Goal: Task Accomplishment & Management: Manage account settings

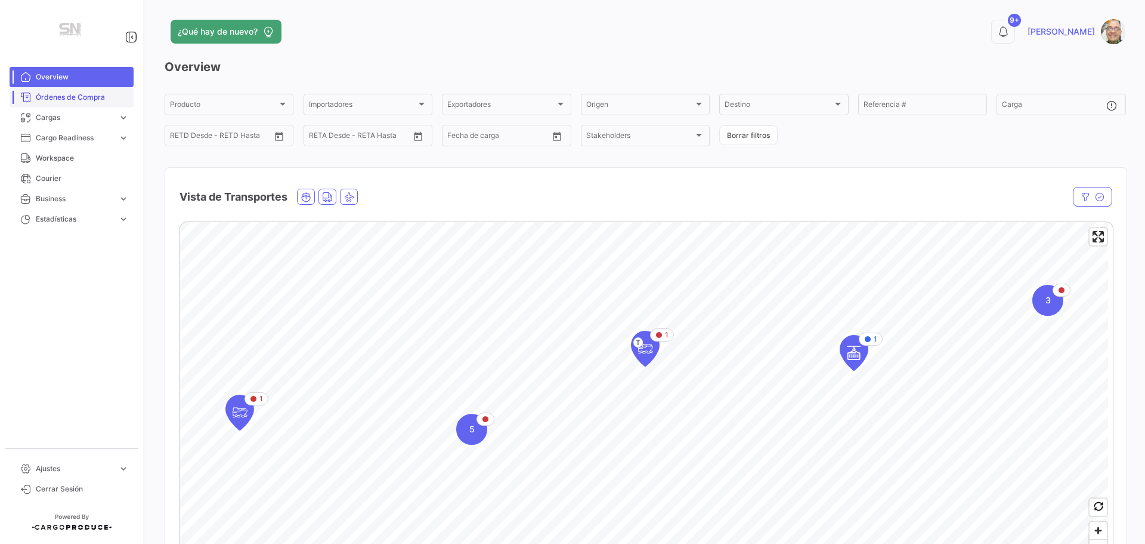
click at [85, 98] on span "Órdenes de Compra" at bounding box center [82, 97] width 93 height 11
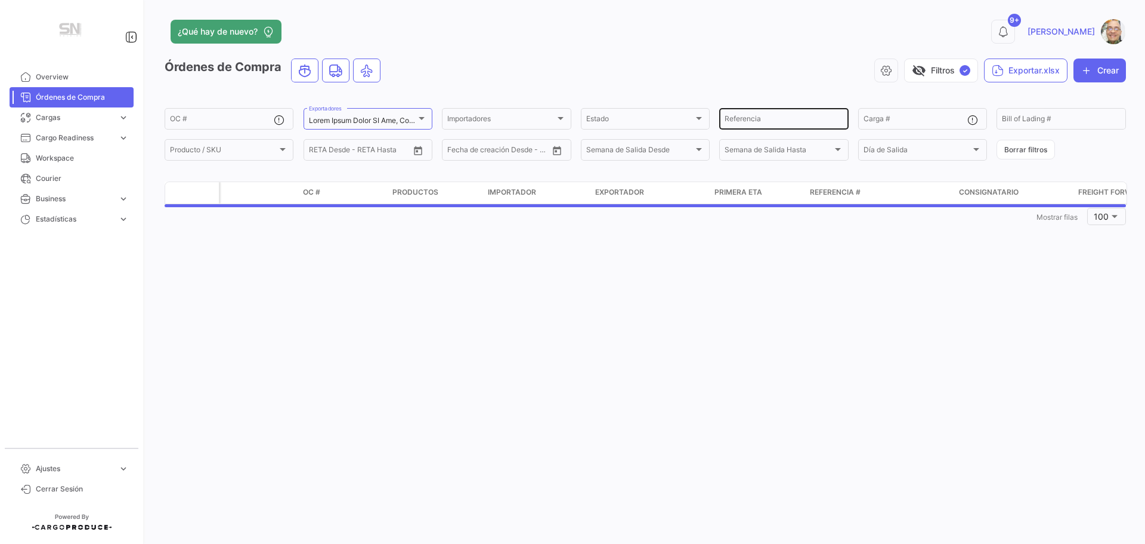
click at [741, 117] on input "Referencia" at bounding box center [784, 120] width 118 height 8
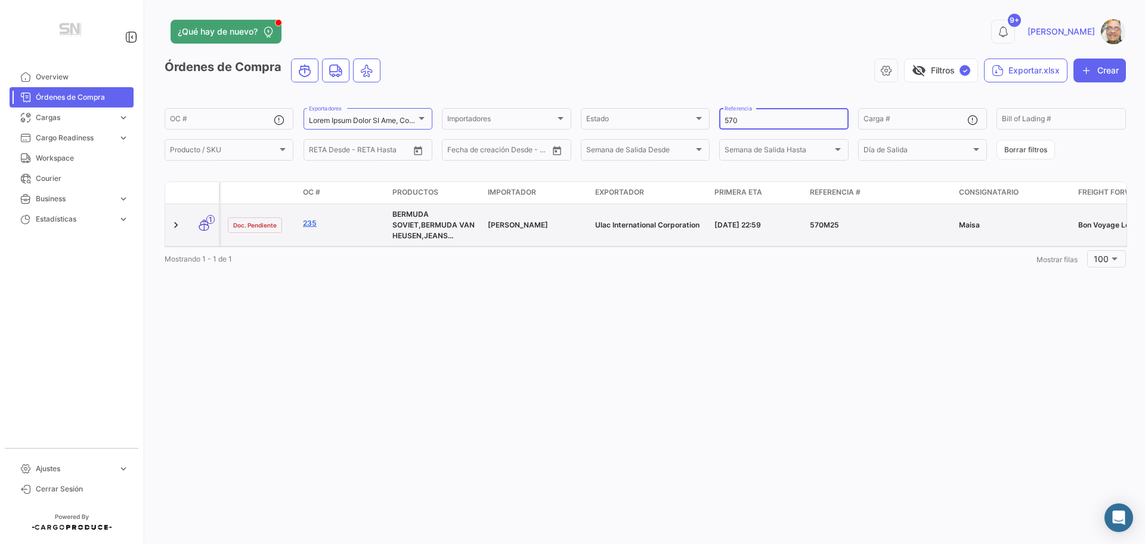
type input "570"
click at [305, 221] on link "235" at bounding box center [343, 223] width 80 height 11
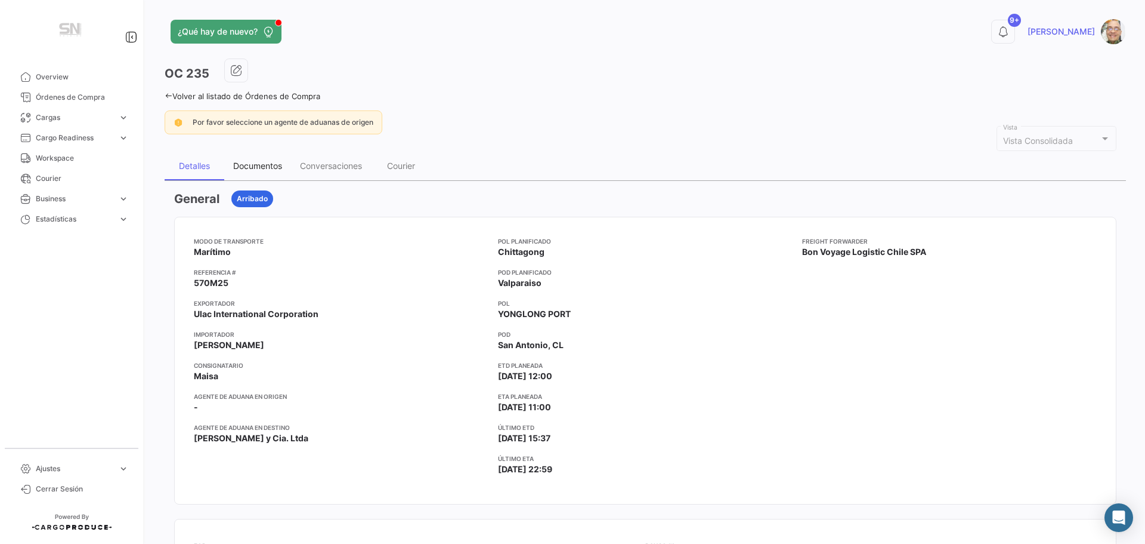
click at [269, 167] on div "Documentos" at bounding box center [257, 165] width 49 height 10
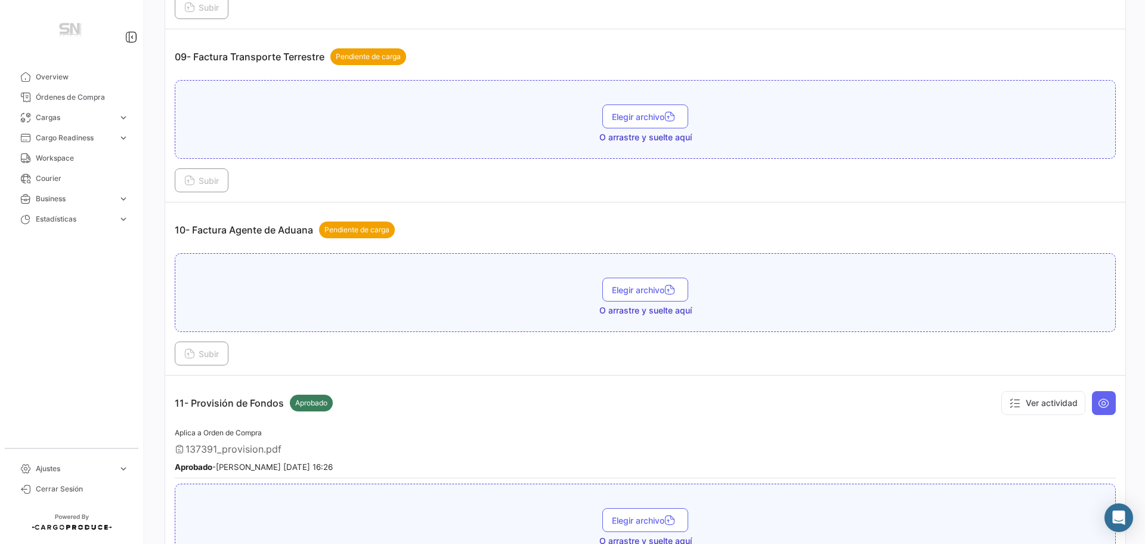
scroll to position [2028, 0]
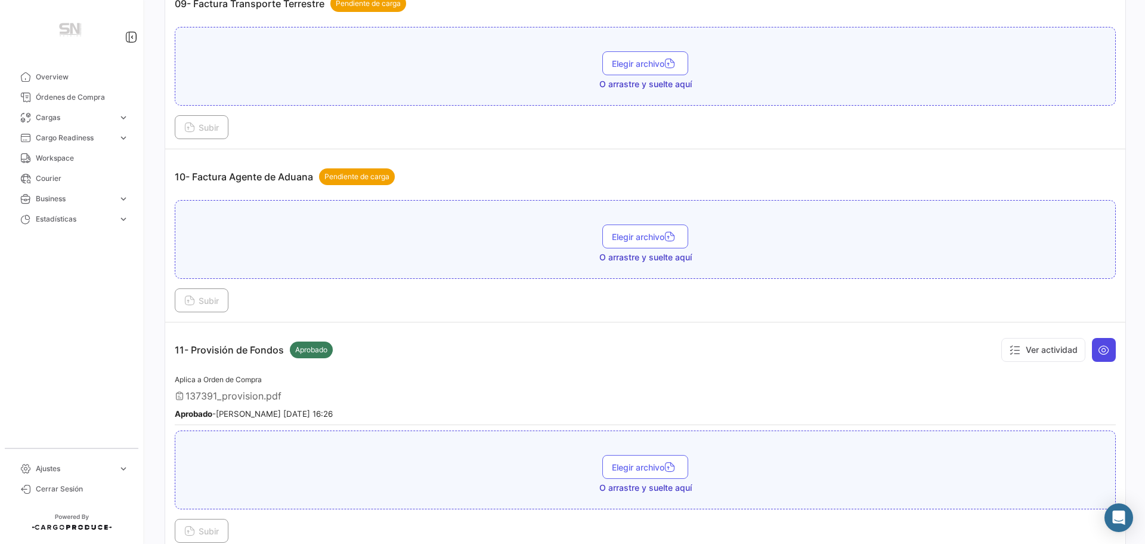
click at [1099, 354] on icon at bounding box center [1104, 350] width 12 height 12
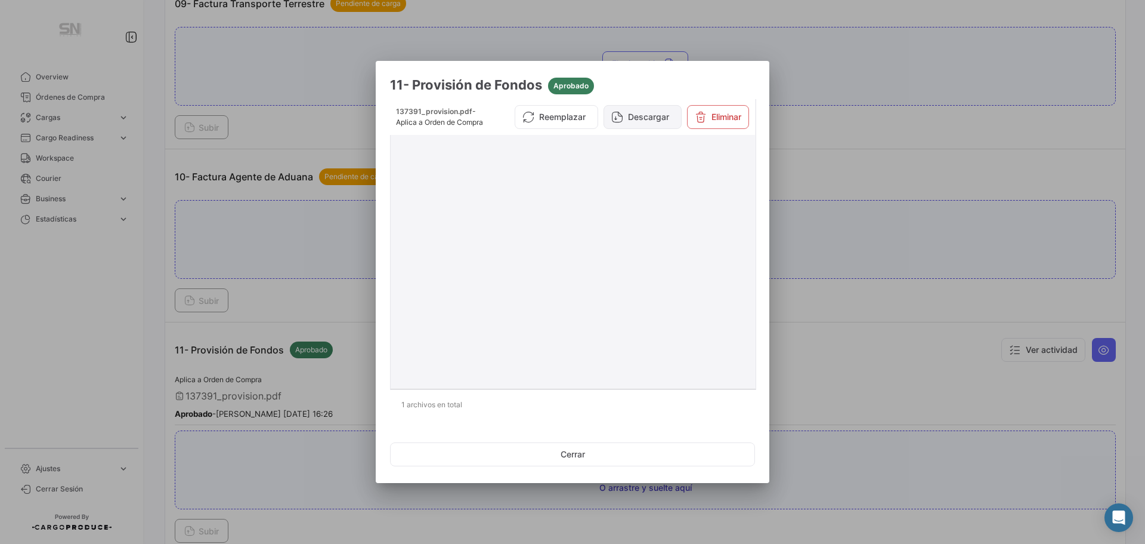
click at [638, 118] on button "Descargar" at bounding box center [643, 117] width 78 height 24
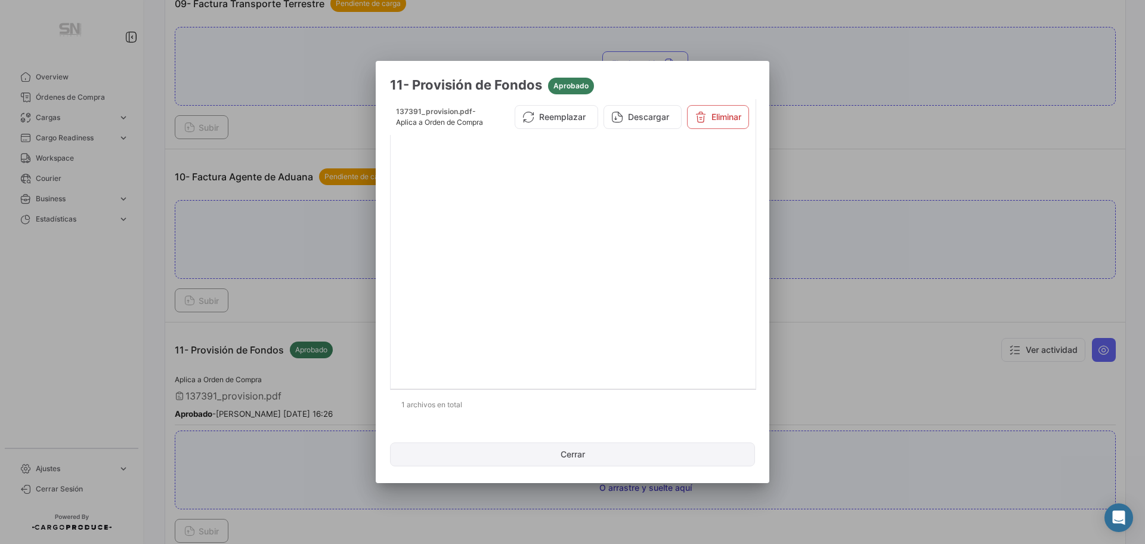
click at [580, 450] on button "Cerrar" at bounding box center [572, 454] width 365 height 24
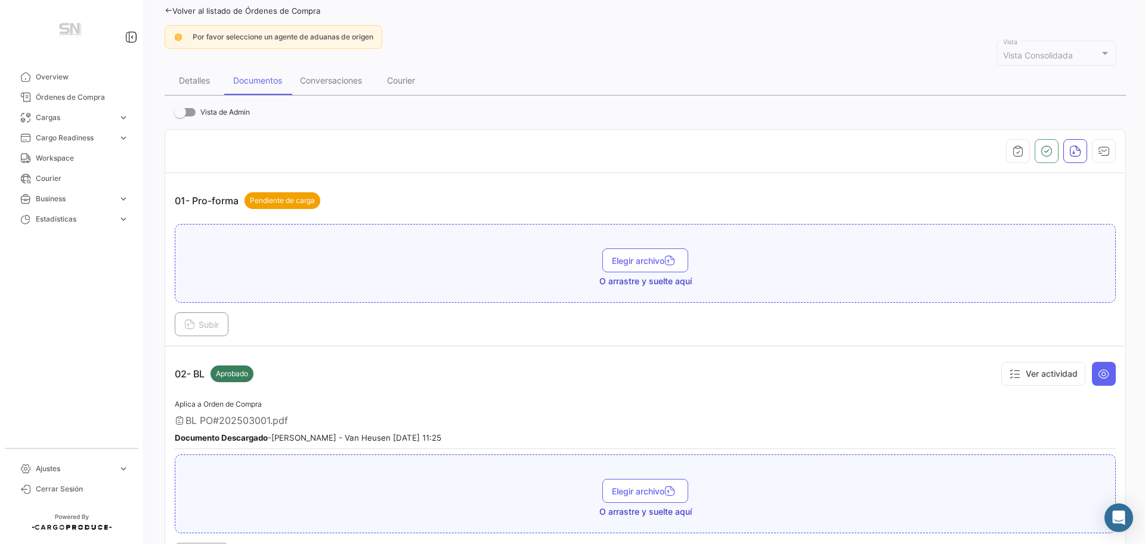
scroll to position [0, 0]
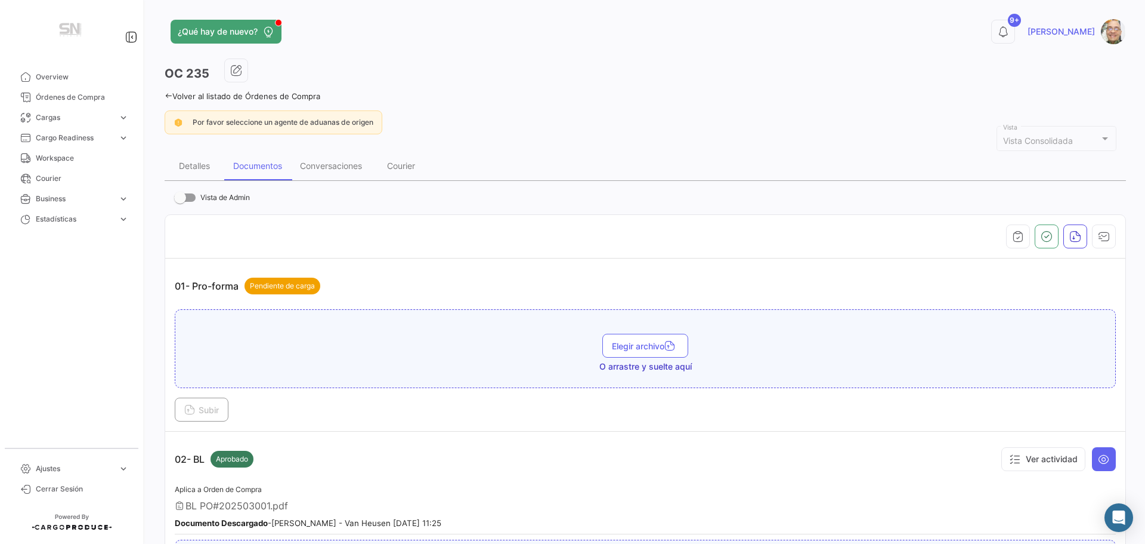
click at [166, 94] on icon at bounding box center [169, 96] width 8 height 8
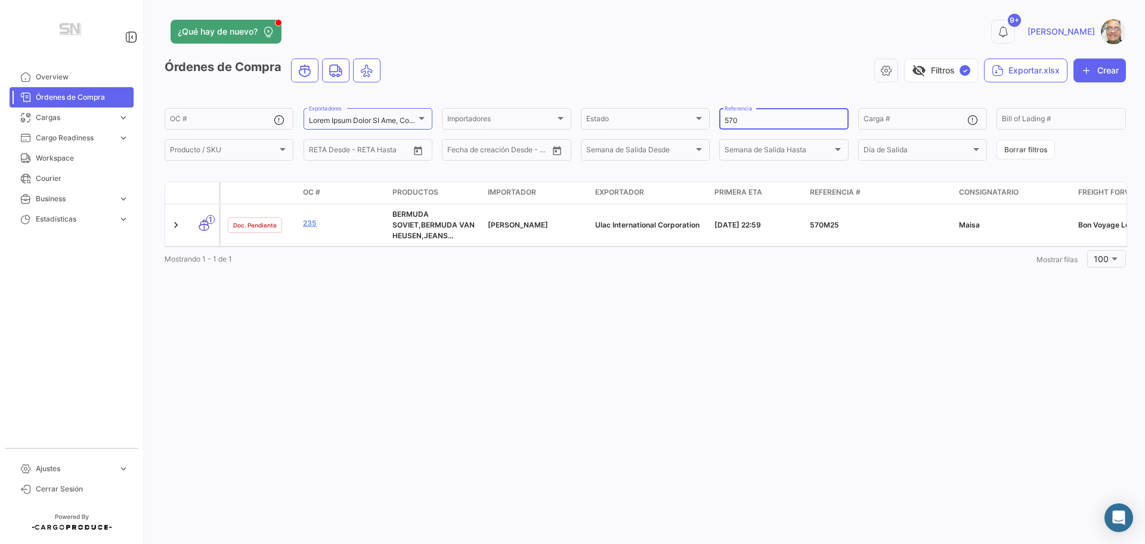
click at [755, 118] on input "570" at bounding box center [784, 120] width 118 height 8
type input "5"
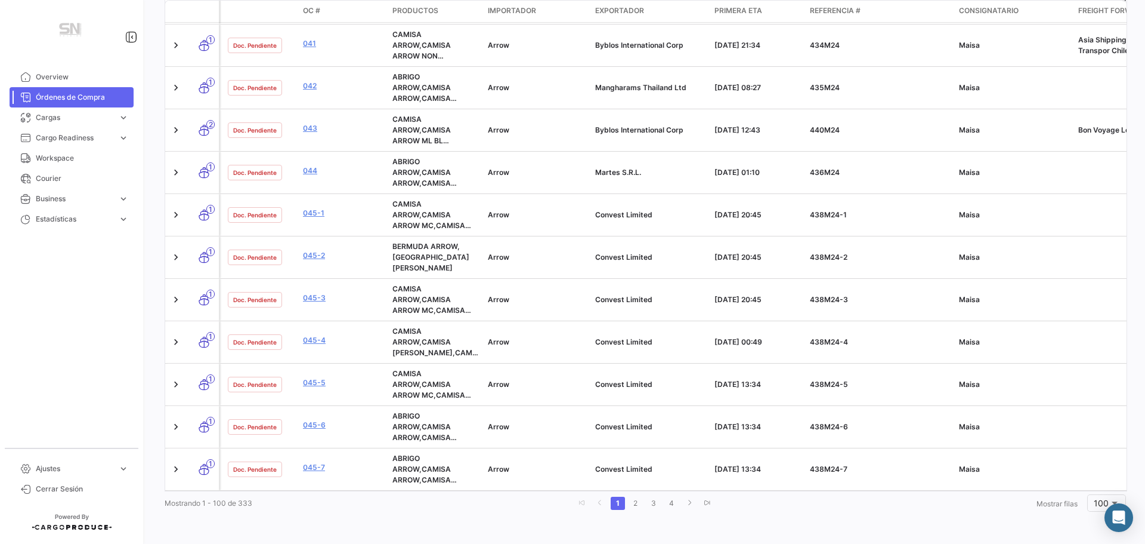
scroll to position [3943, 0]
click at [669, 503] on link "4" at bounding box center [672, 502] width 14 height 13
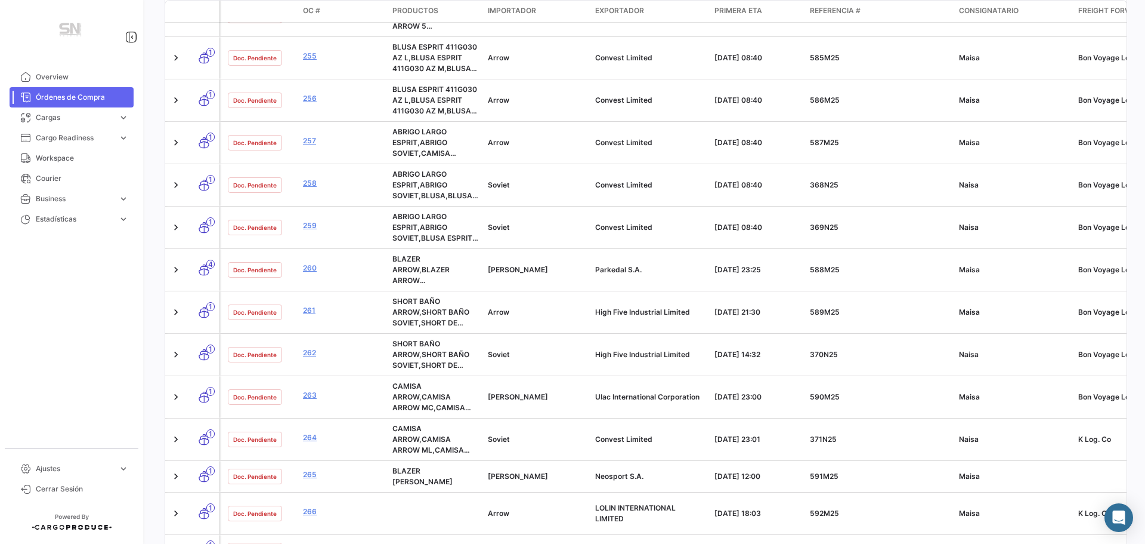
scroll to position [774, 0]
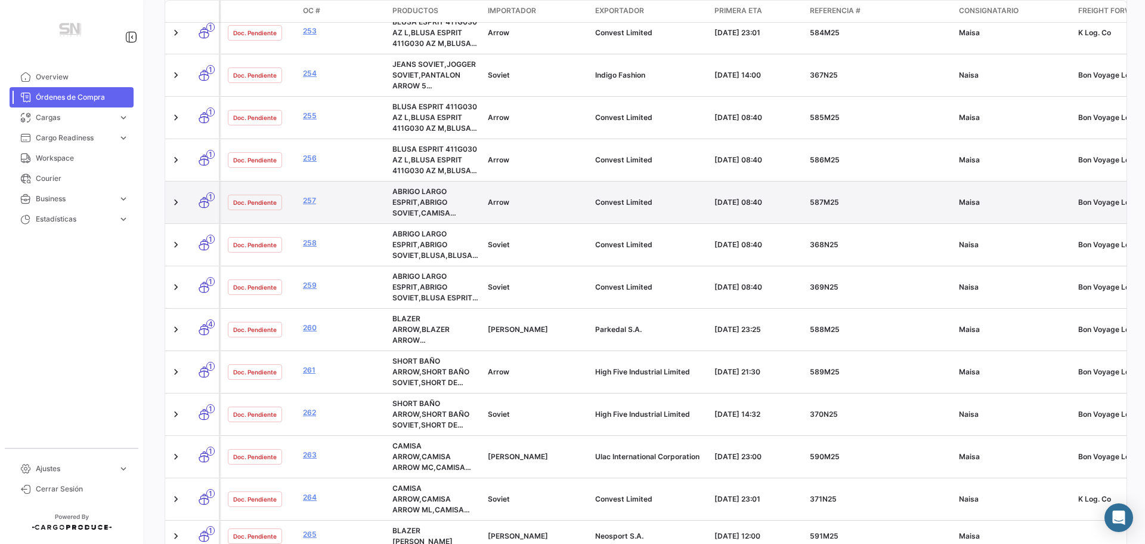
click at [295, 197] on datatable-body-cell "Doc. Pendiente" at bounding box center [260, 202] width 78 height 42
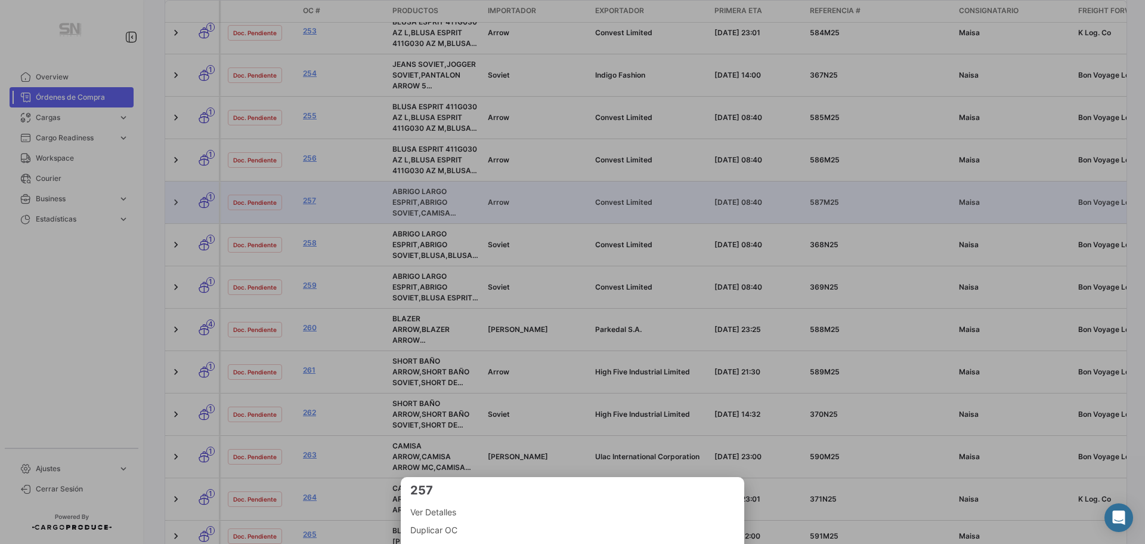
click at [449, 508] on span "Ver Detalles" at bounding box center [572, 512] width 325 height 14
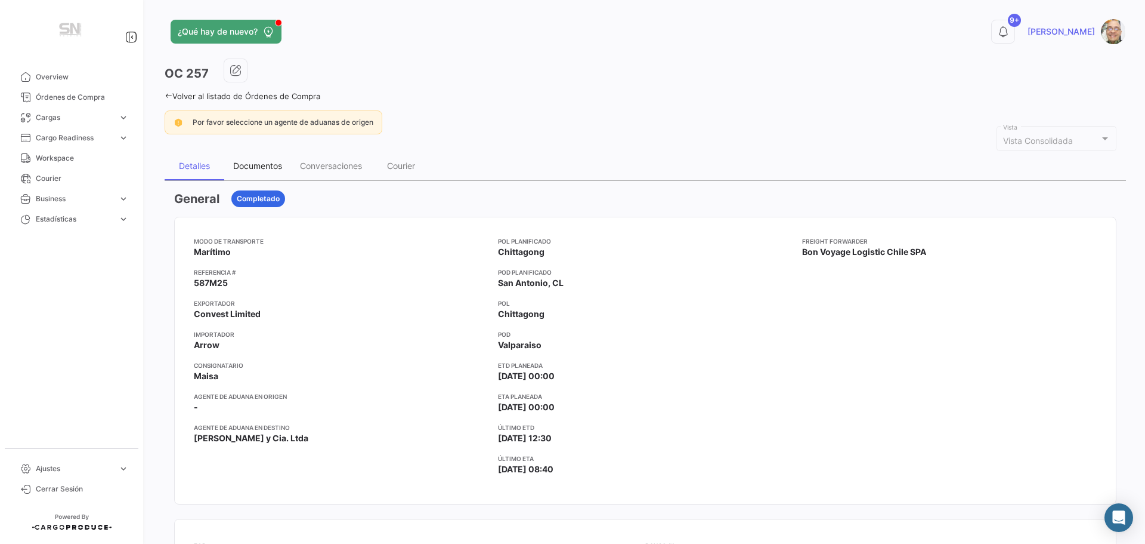
click at [258, 165] on div "Documentos" at bounding box center [257, 165] width 49 height 10
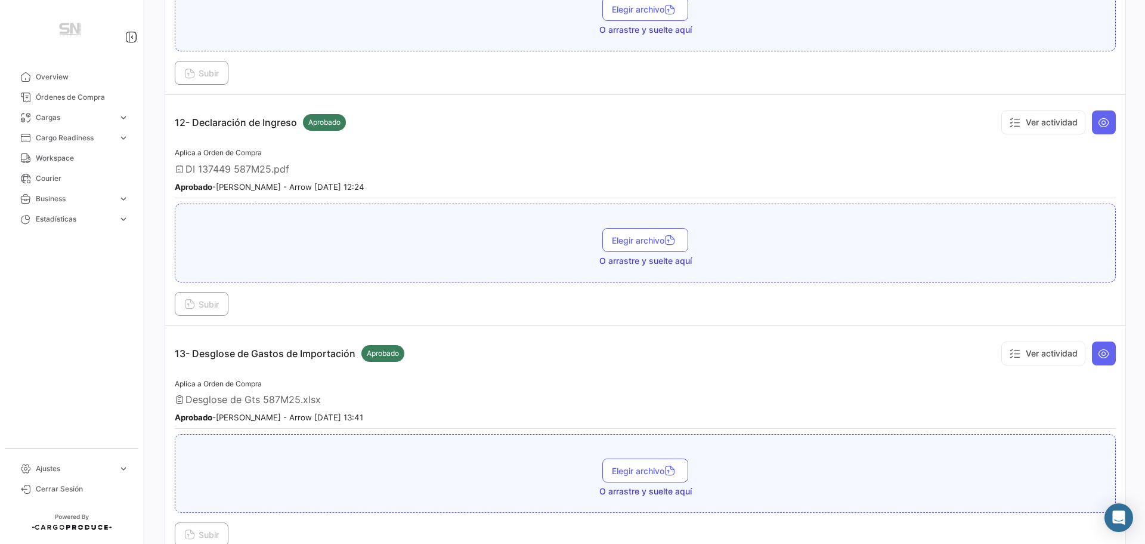
scroll to position [2565, 0]
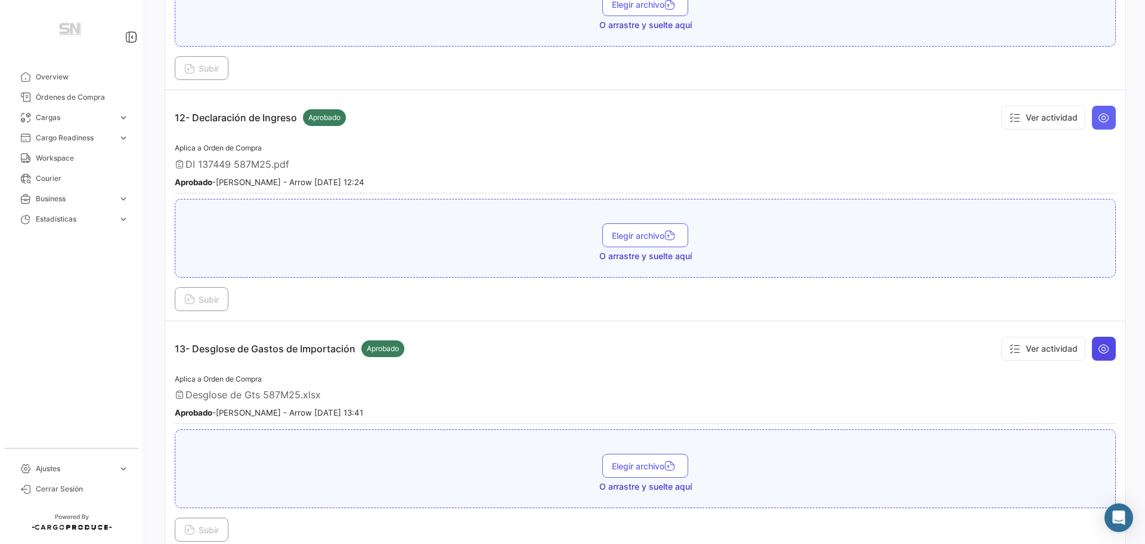
click at [1101, 349] on icon at bounding box center [1104, 348] width 12 height 12
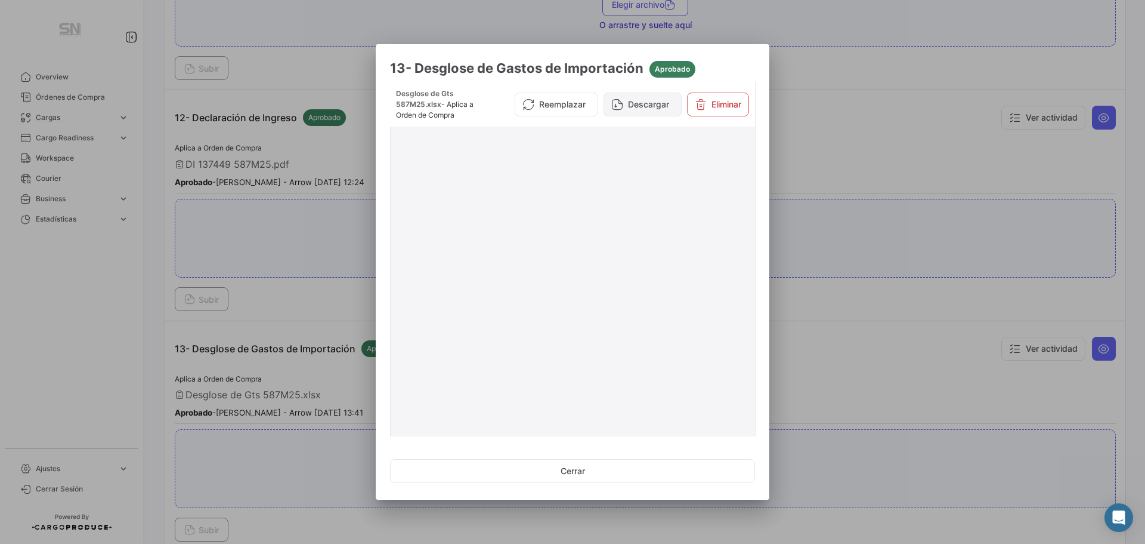
click at [635, 98] on button "Descargar" at bounding box center [643, 104] width 78 height 24
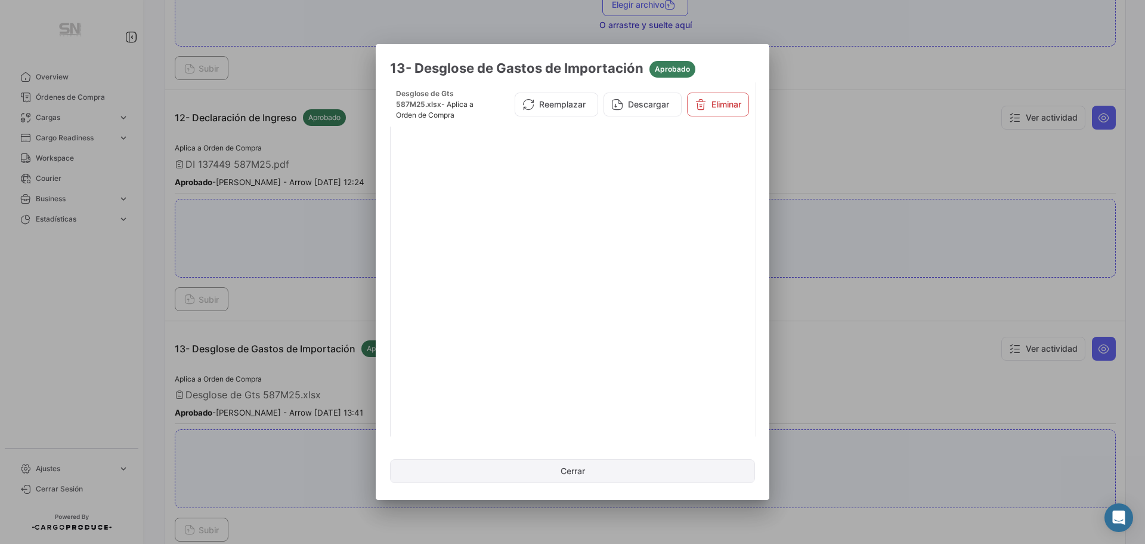
click at [572, 481] on button "Cerrar" at bounding box center [572, 471] width 365 height 24
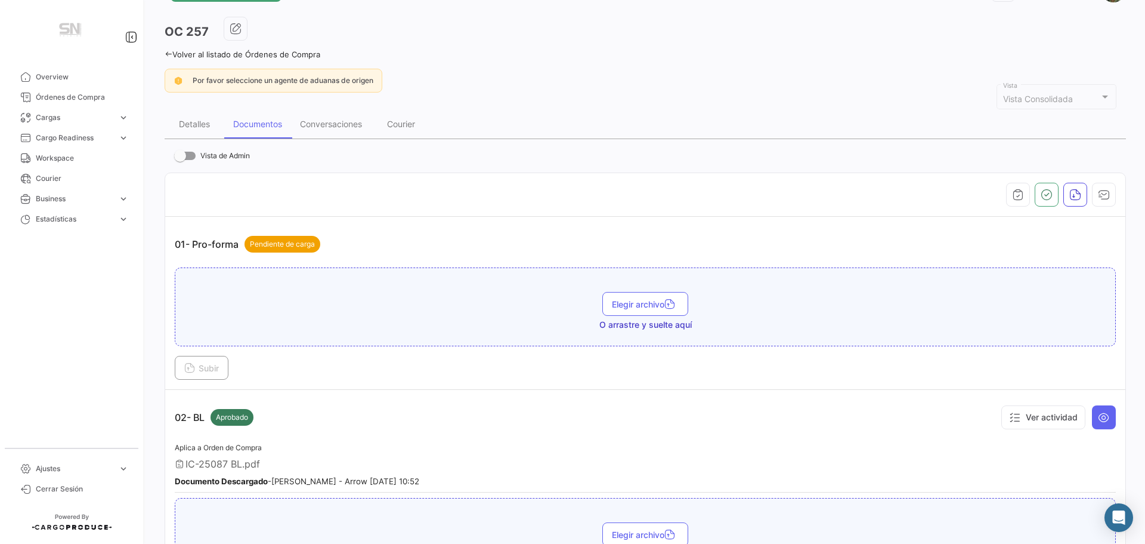
scroll to position [0, 0]
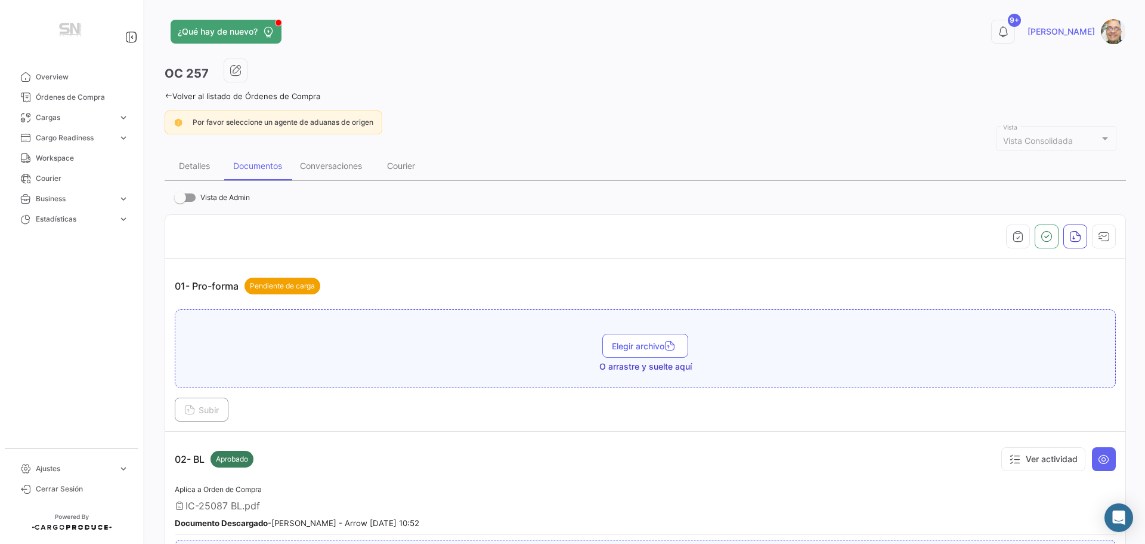
click at [165, 92] on icon at bounding box center [169, 96] width 8 height 8
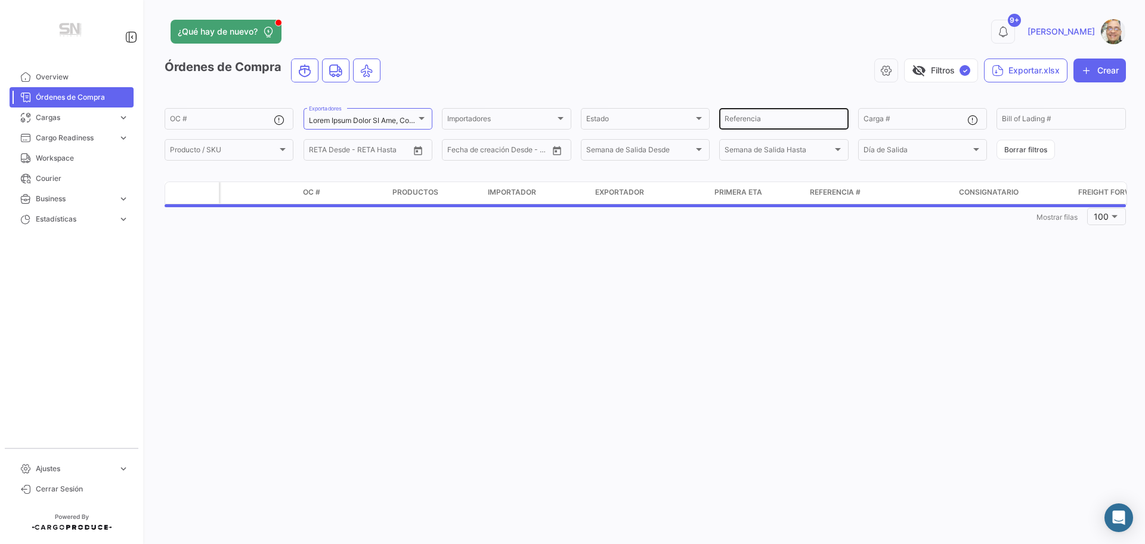
click at [806, 119] on input "Referencia" at bounding box center [784, 120] width 118 height 8
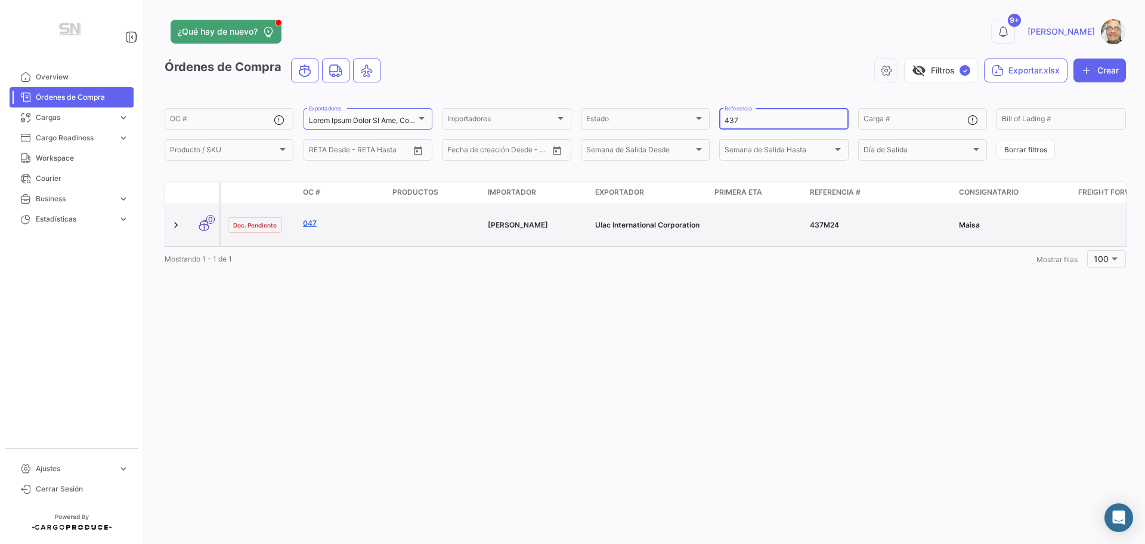
type input "437"
click at [319, 222] on link "047" at bounding box center [343, 223] width 80 height 11
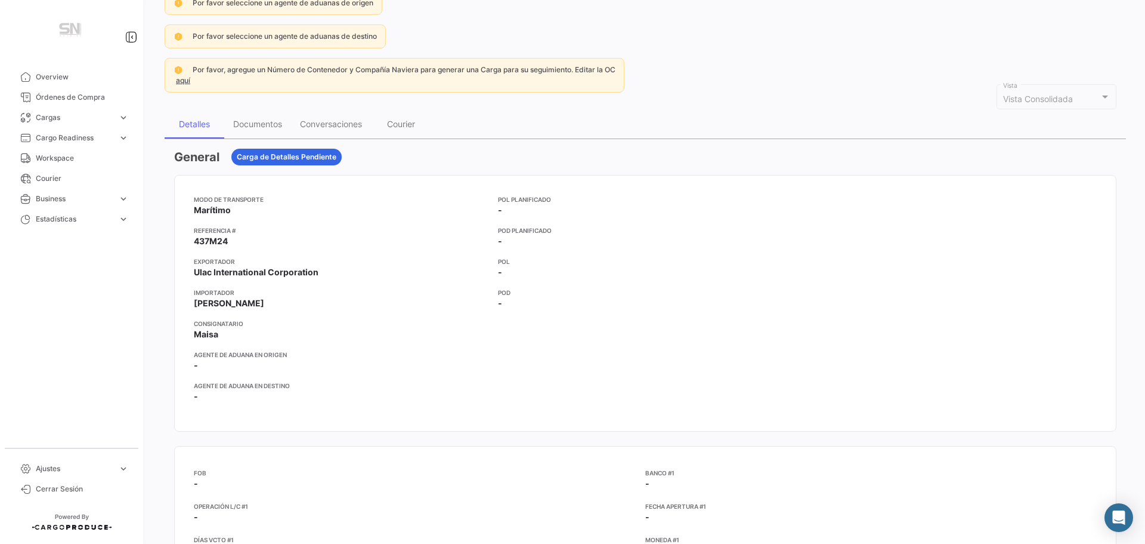
scroll to position [60, 0]
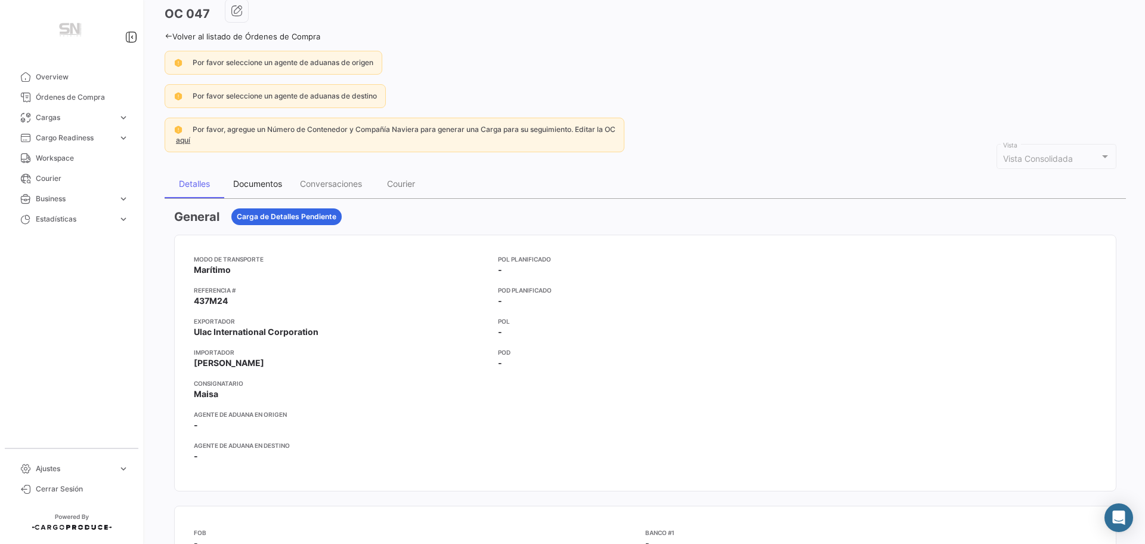
click at [273, 185] on div "Documentos" at bounding box center [257, 183] width 49 height 10
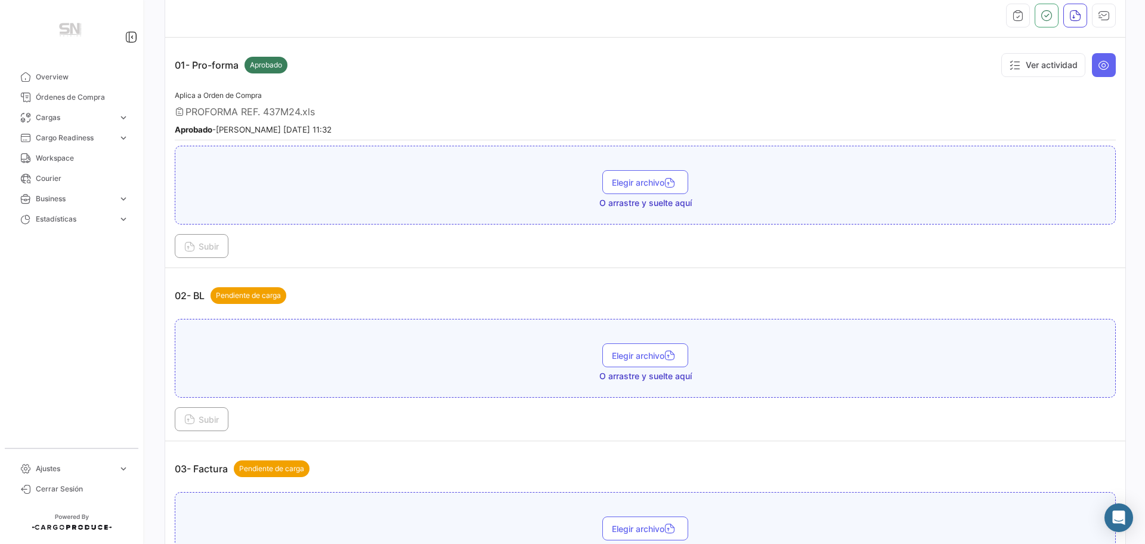
scroll to position [0, 0]
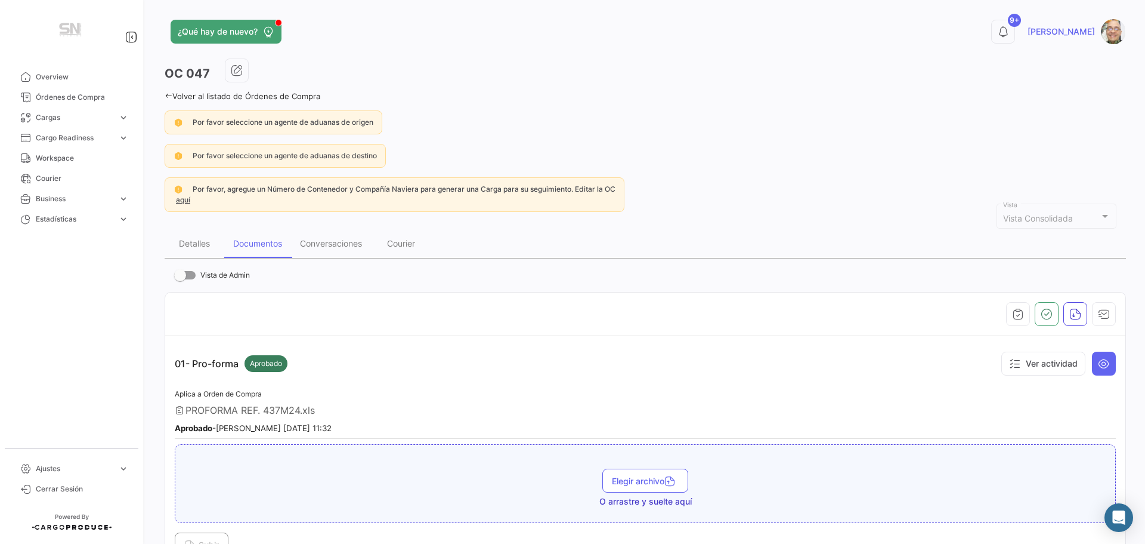
click at [169, 94] on icon at bounding box center [169, 96] width 8 height 8
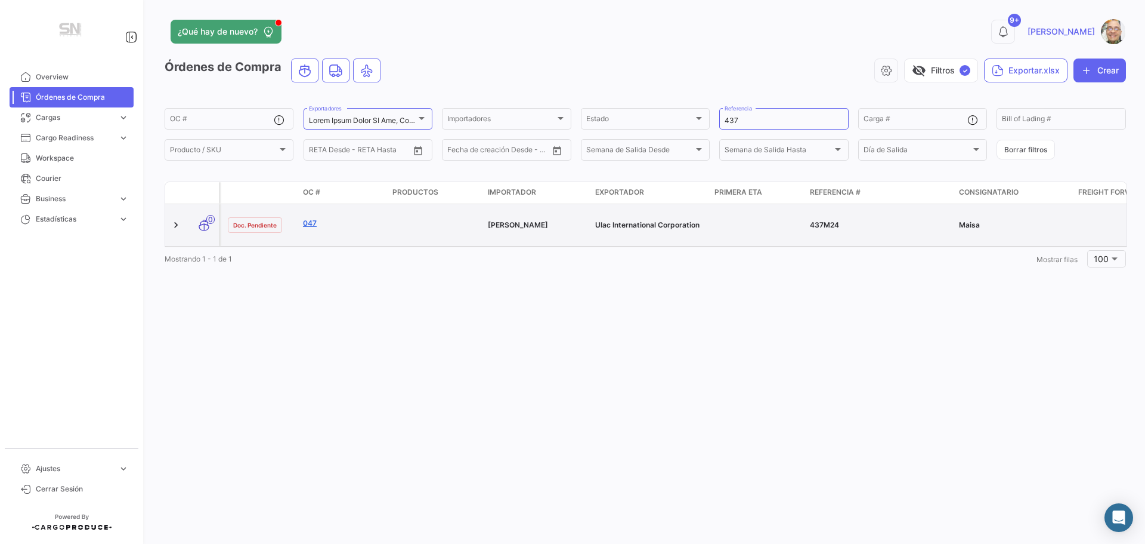
click at [313, 226] on link "047" at bounding box center [343, 223] width 80 height 11
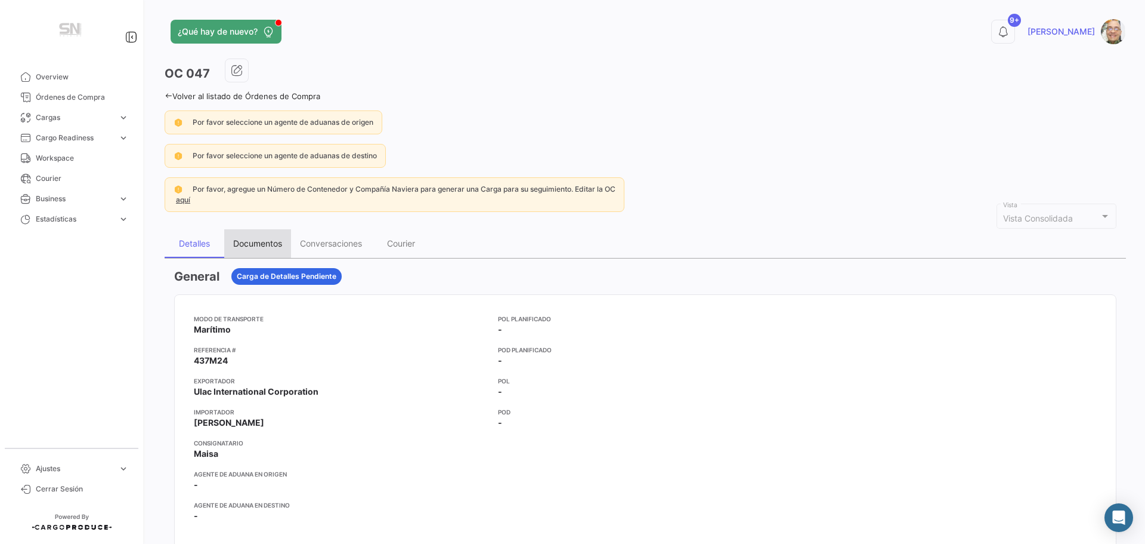
click at [264, 238] on div "Documentos" at bounding box center [257, 243] width 49 height 10
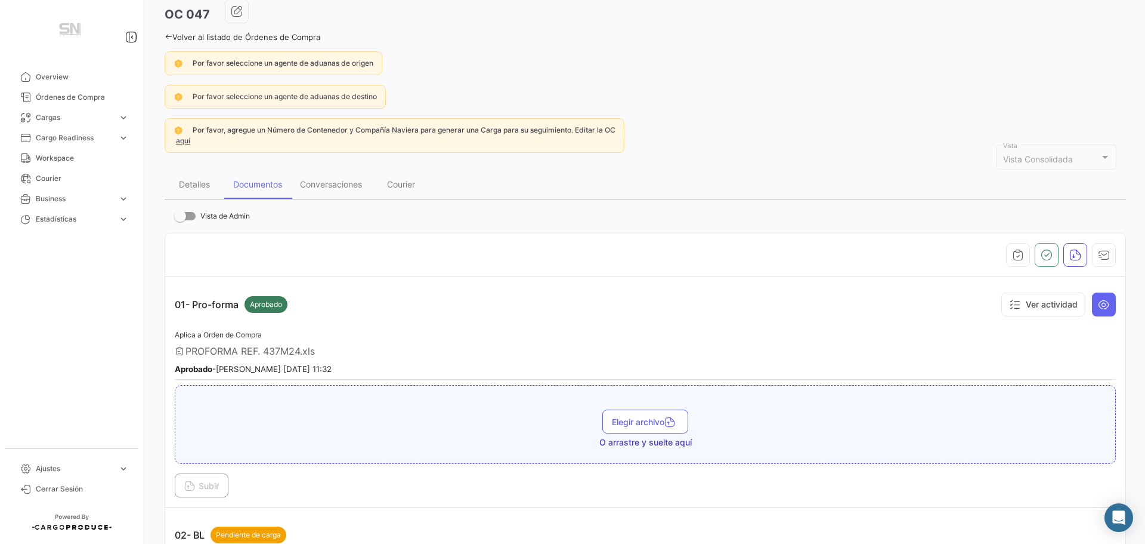
scroll to position [60, 0]
click at [1098, 308] on icon at bounding box center [1104, 304] width 12 height 12
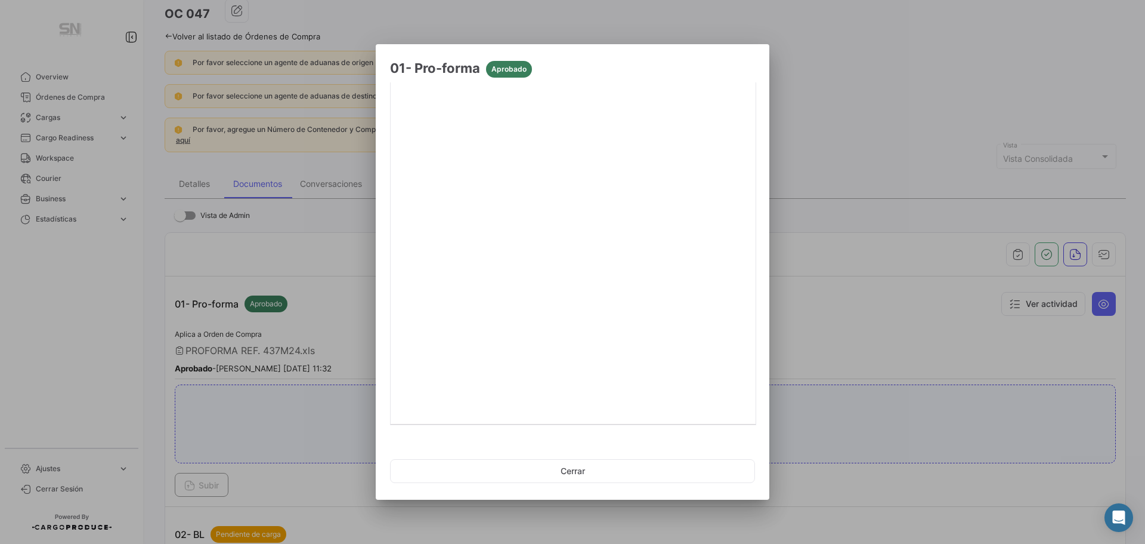
scroll to position [150, 0]
click at [567, 468] on button "Cerrar" at bounding box center [572, 471] width 365 height 24
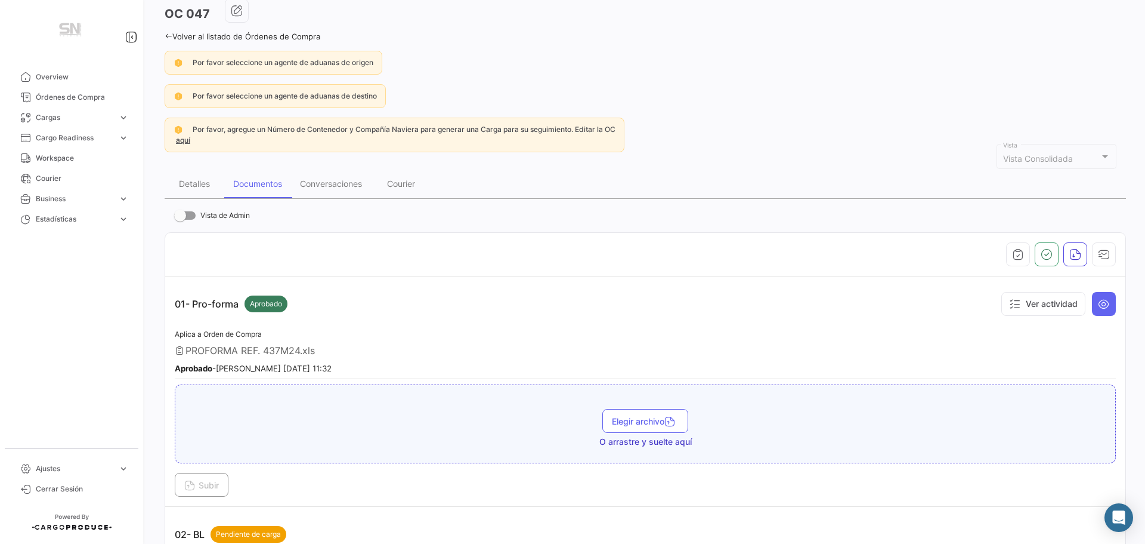
scroll to position [0, 0]
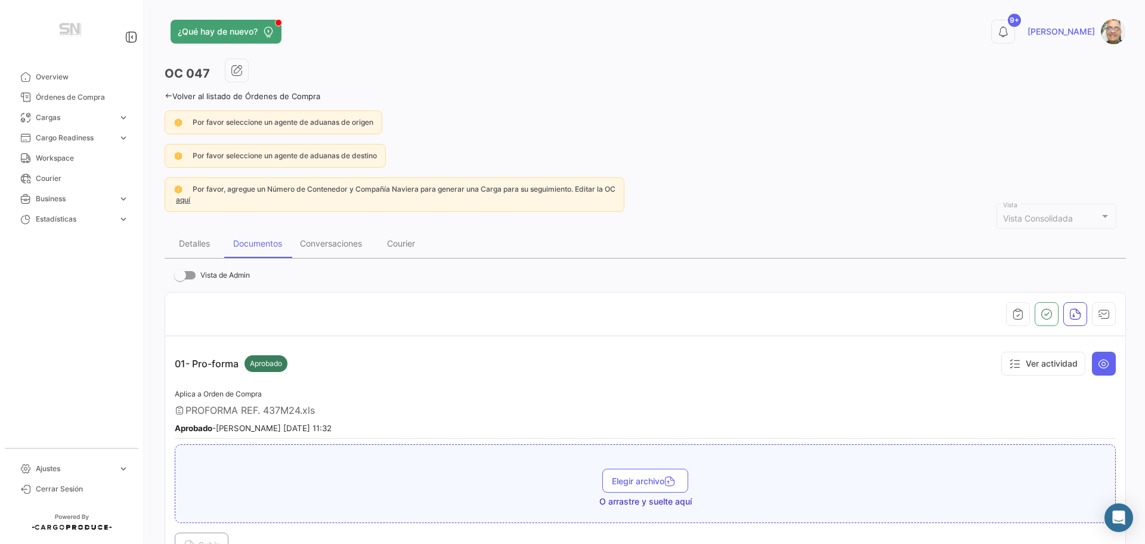
click at [166, 94] on icon at bounding box center [169, 96] width 8 height 8
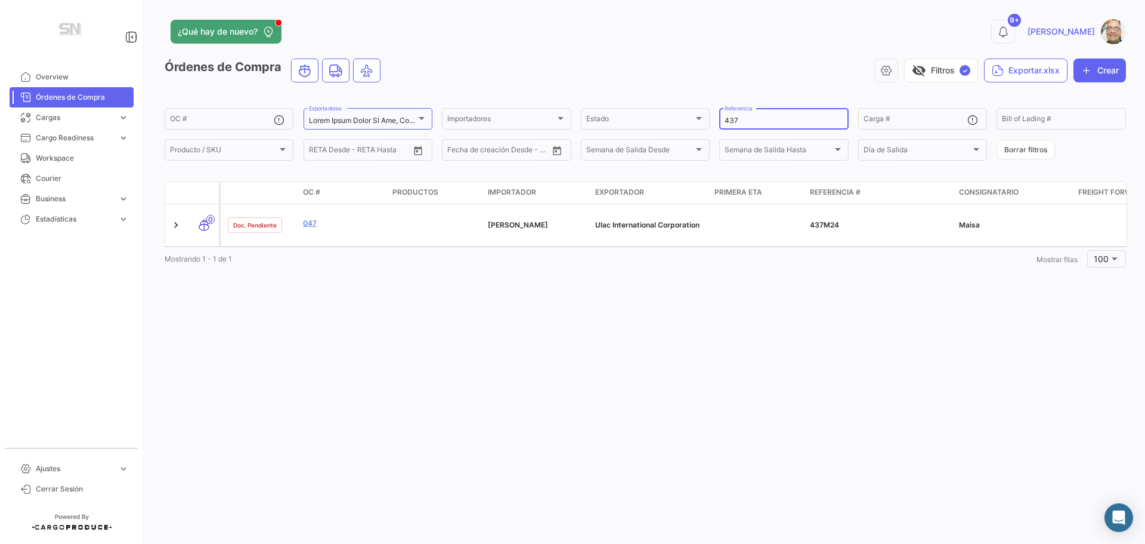
click at [748, 116] on input "437" at bounding box center [784, 120] width 118 height 8
type input "4"
type input "570"
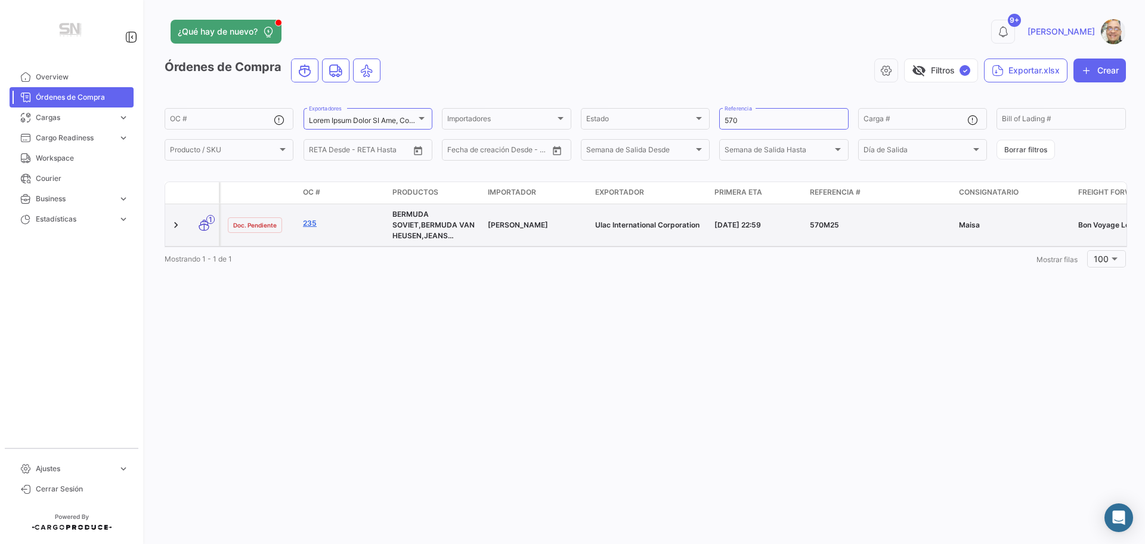
click at [307, 222] on link "235" at bounding box center [343, 223] width 80 height 11
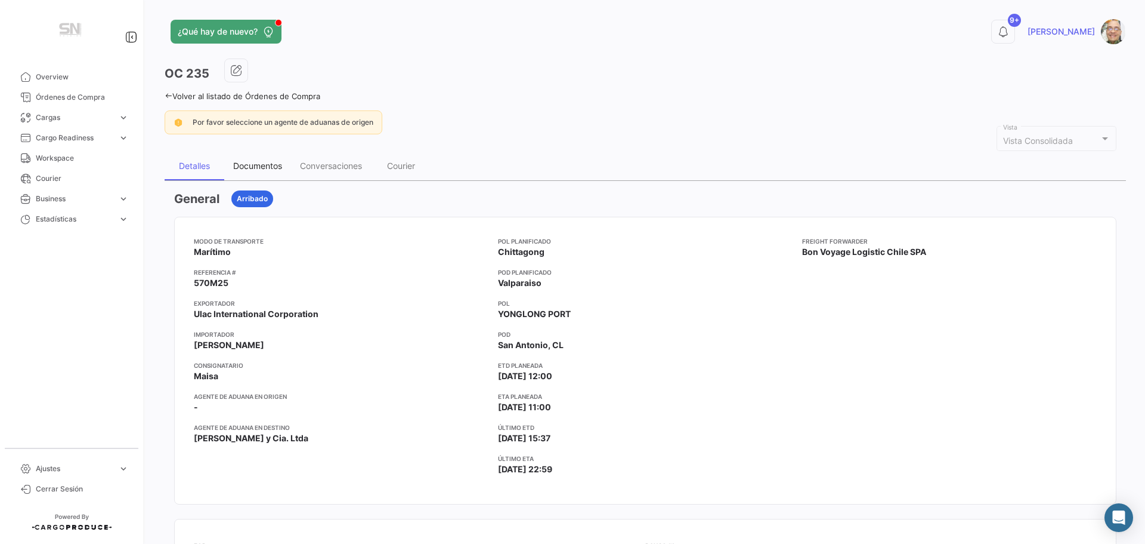
click at [265, 168] on div "Documentos" at bounding box center [257, 165] width 49 height 10
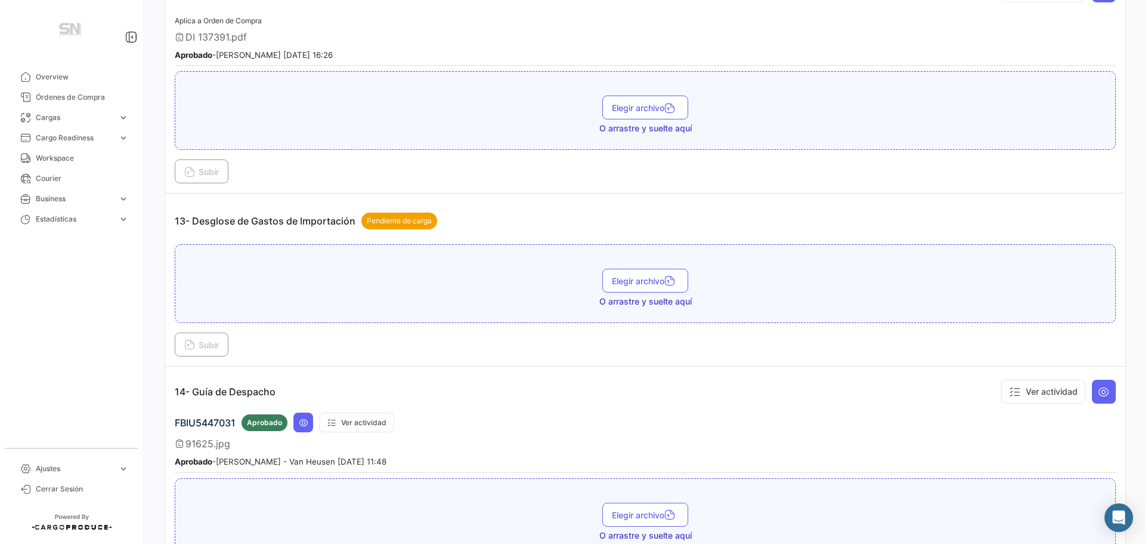
scroll to position [2625, 0]
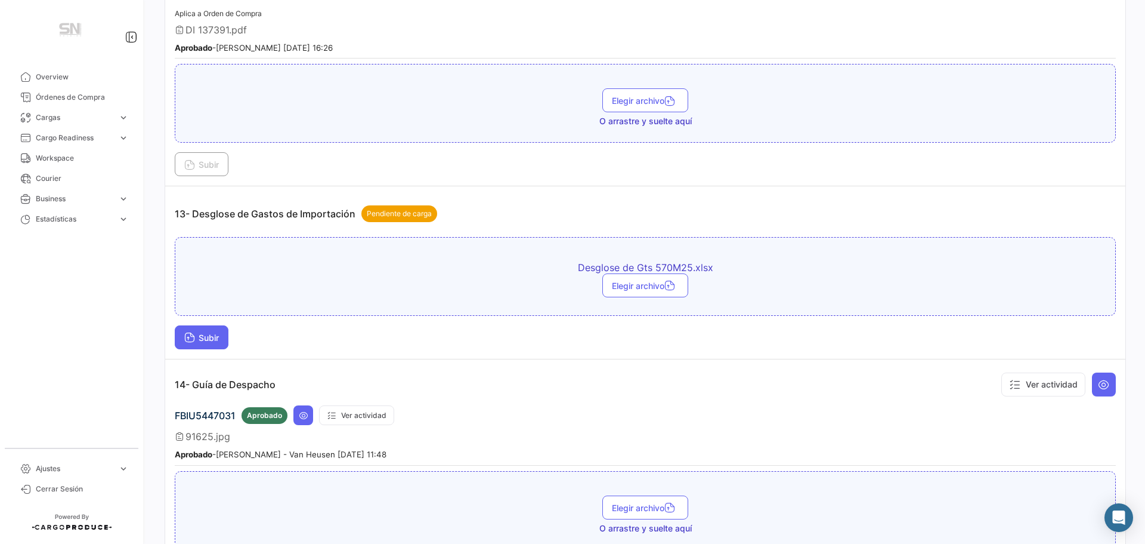
click at [217, 336] on span "Subir" at bounding box center [201, 337] width 35 height 10
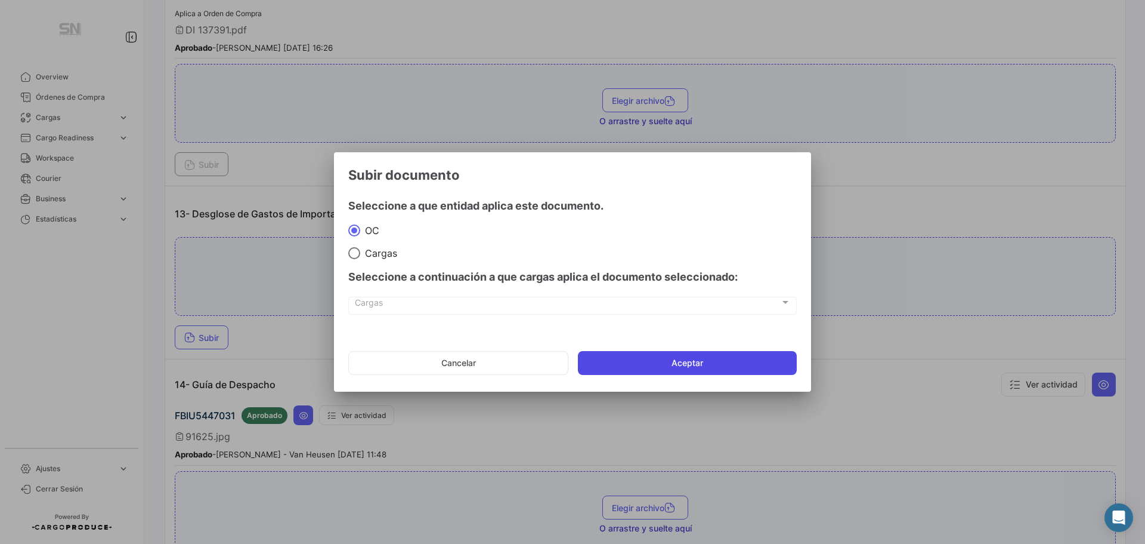
click at [628, 353] on button "Aceptar" at bounding box center [687, 363] width 219 height 24
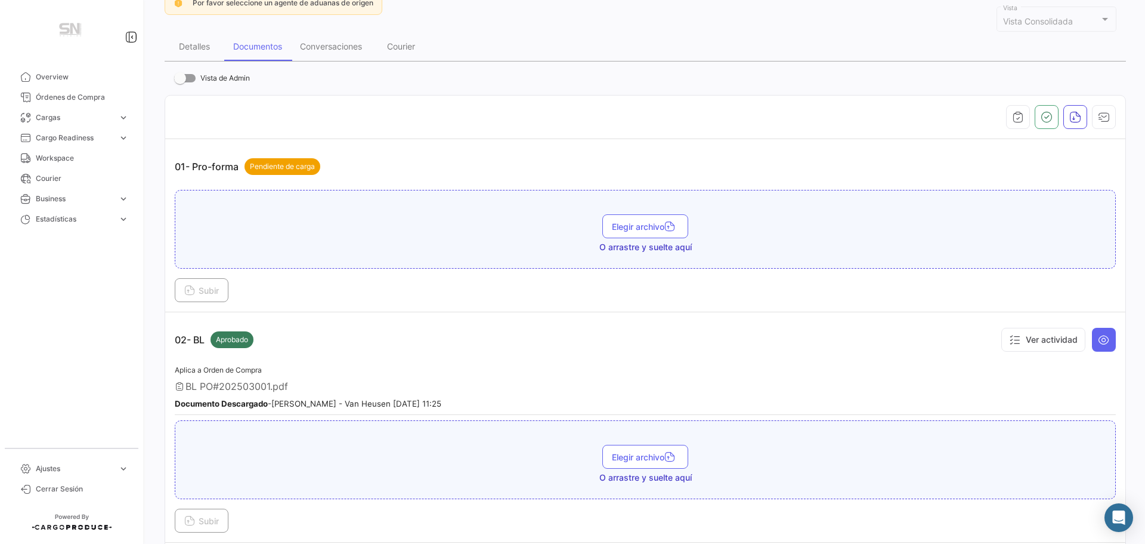
scroll to position [0, 0]
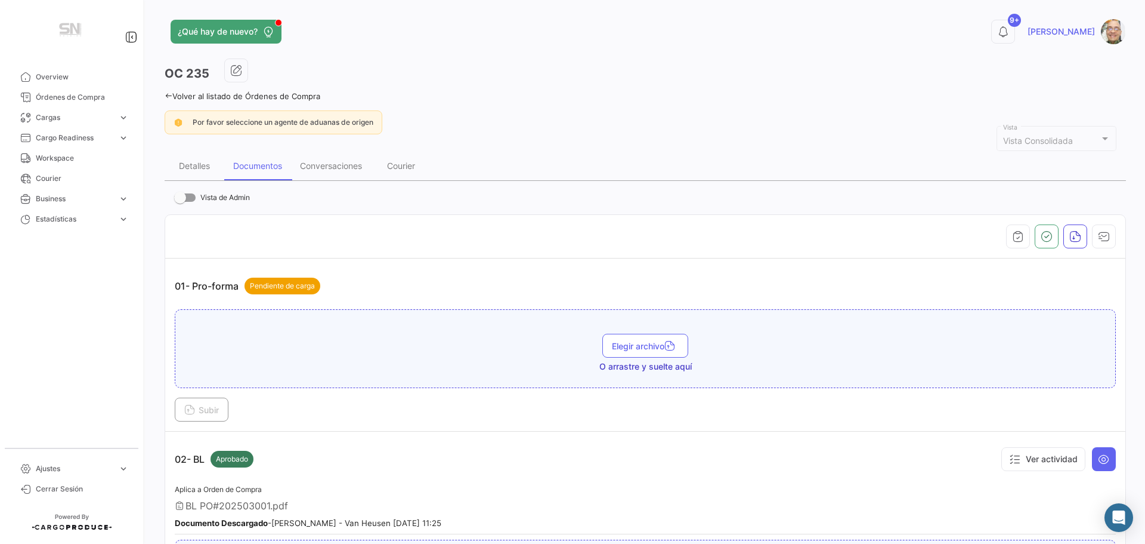
click at [167, 95] on icon at bounding box center [169, 96] width 8 height 8
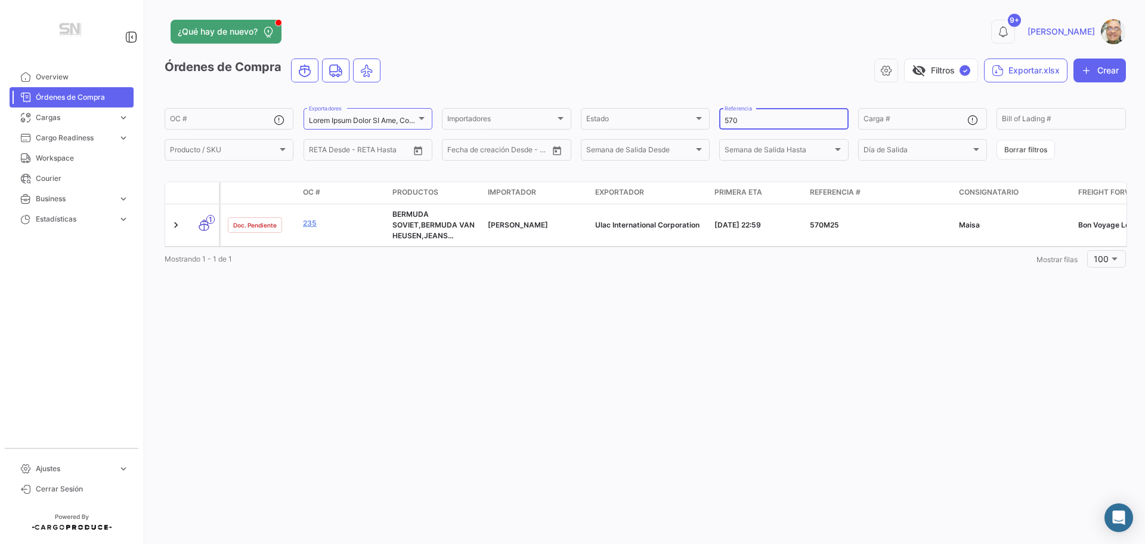
click at [752, 118] on input "570" at bounding box center [784, 120] width 118 height 8
type input "5"
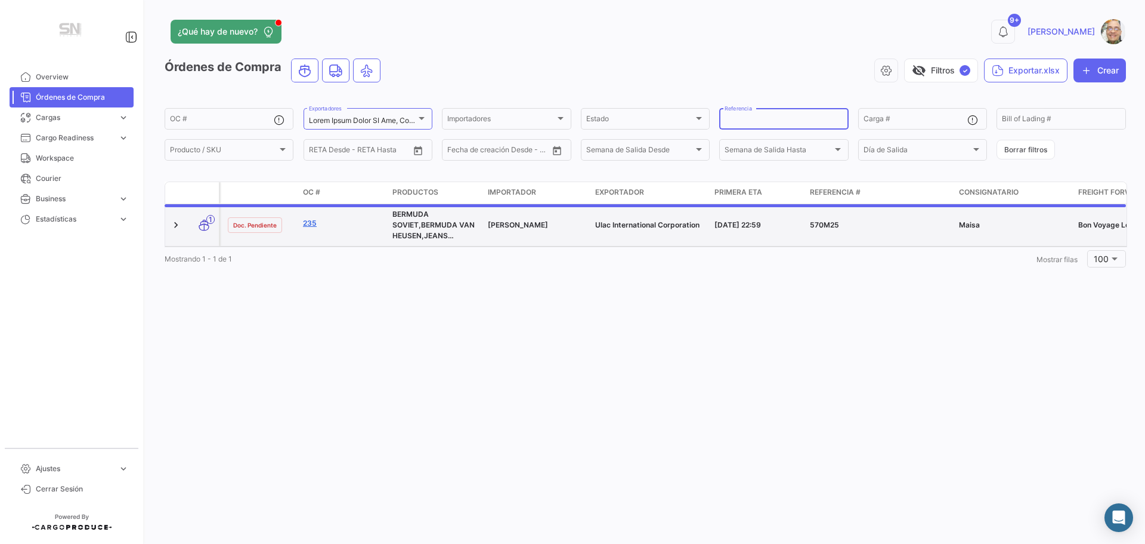
click at [311, 223] on link "235" at bounding box center [343, 223] width 80 height 11
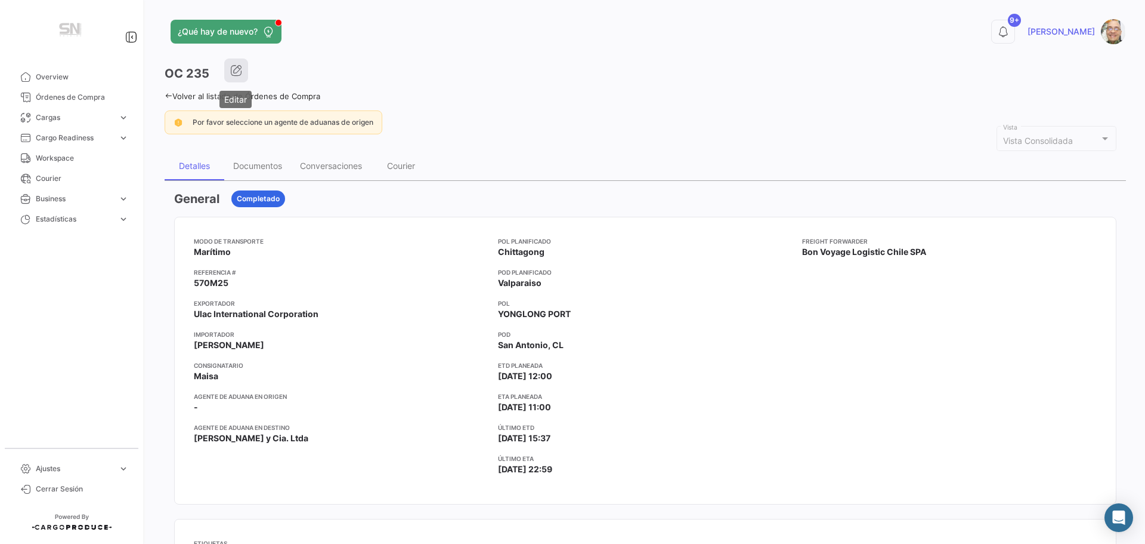
click at [240, 75] on icon "button" at bounding box center [236, 70] width 12 height 12
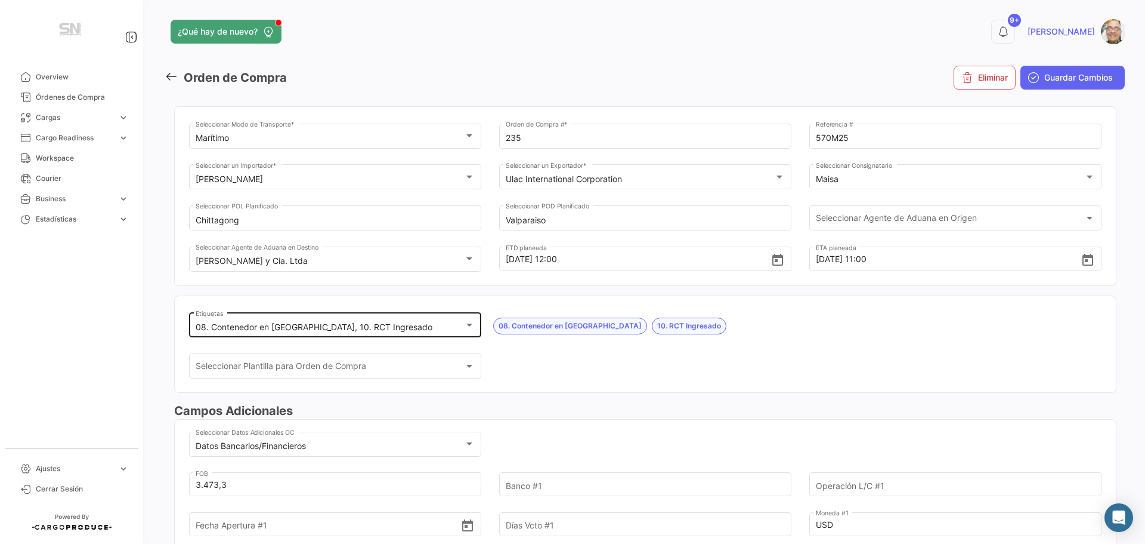
click at [467, 327] on div at bounding box center [469, 325] width 11 height 10
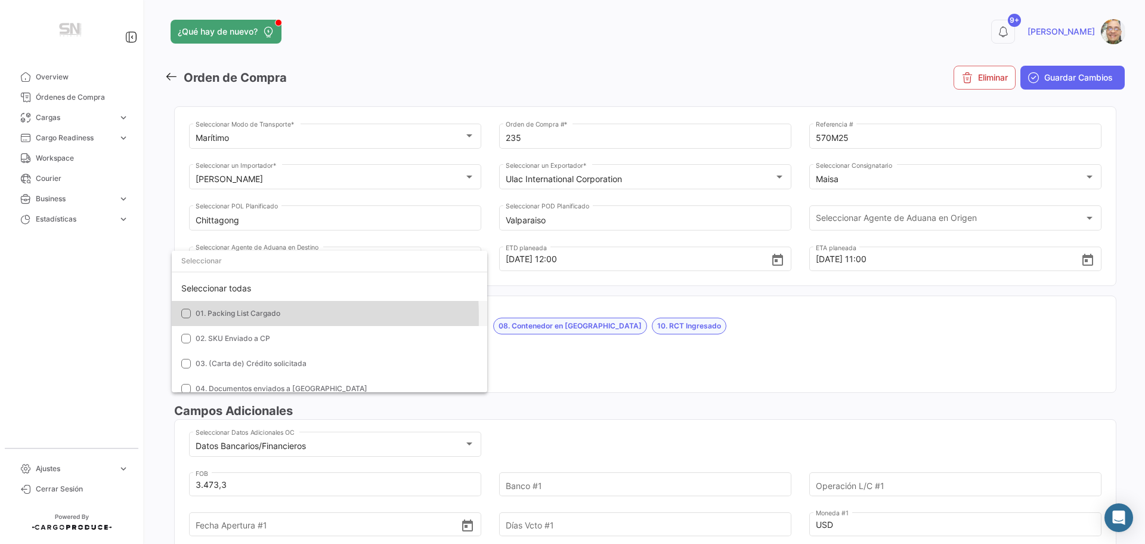
click at [186, 317] on mat-pseudo-checkbox at bounding box center [186, 313] width 10 height 10
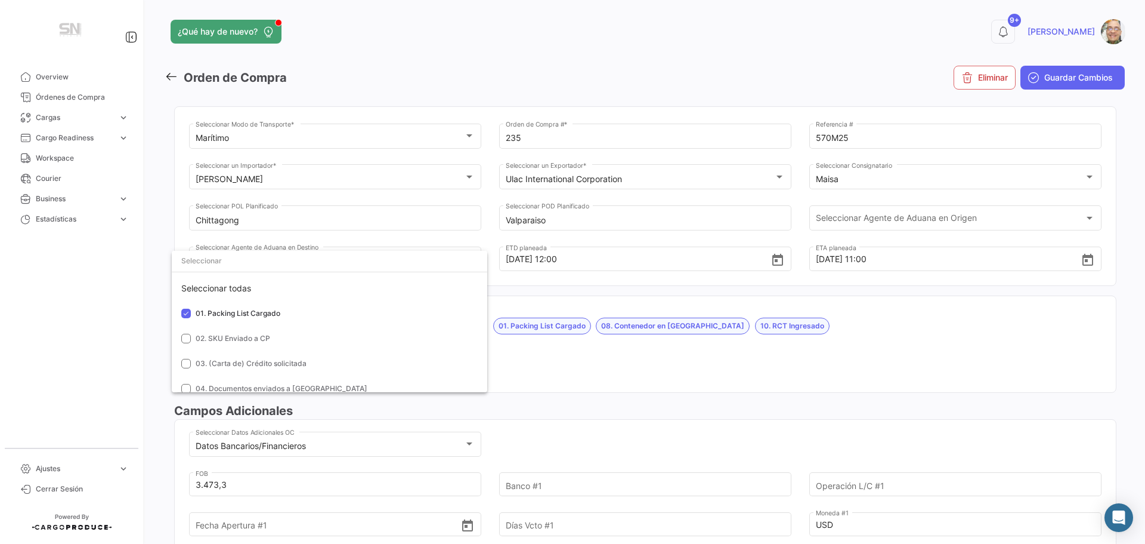
click at [814, 328] on div at bounding box center [572, 272] width 1145 height 544
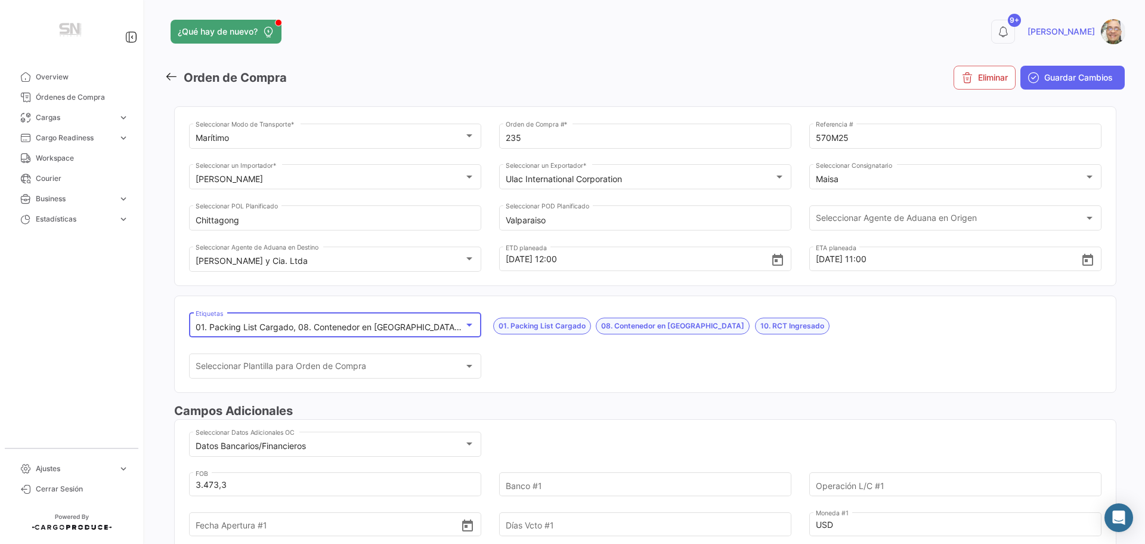
click at [467, 325] on div at bounding box center [470, 324] width 6 height 3
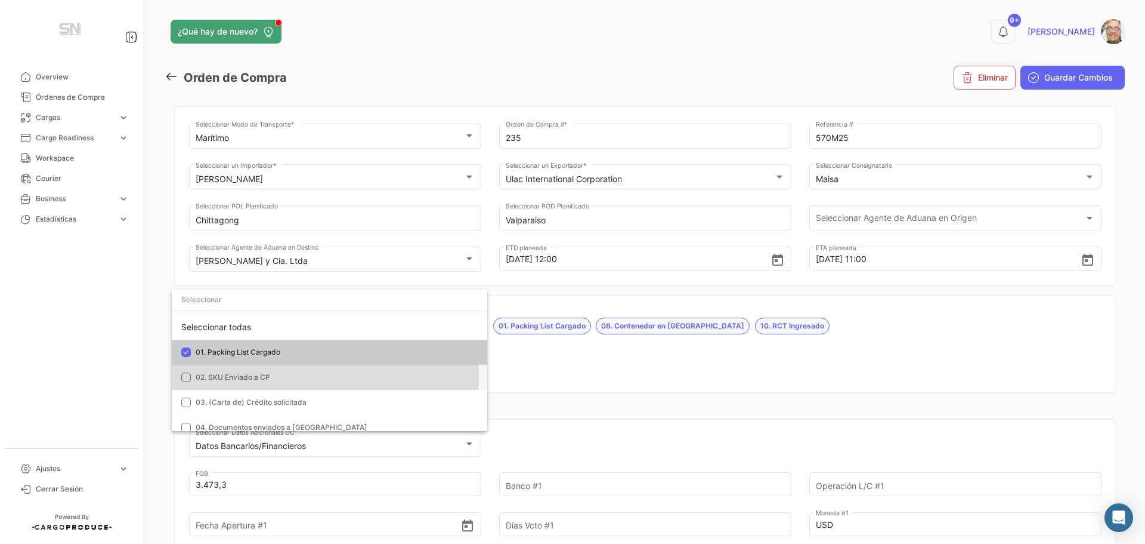
click at [184, 378] on mat-pseudo-checkbox at bounding box center [186, 377] width 10 height 10
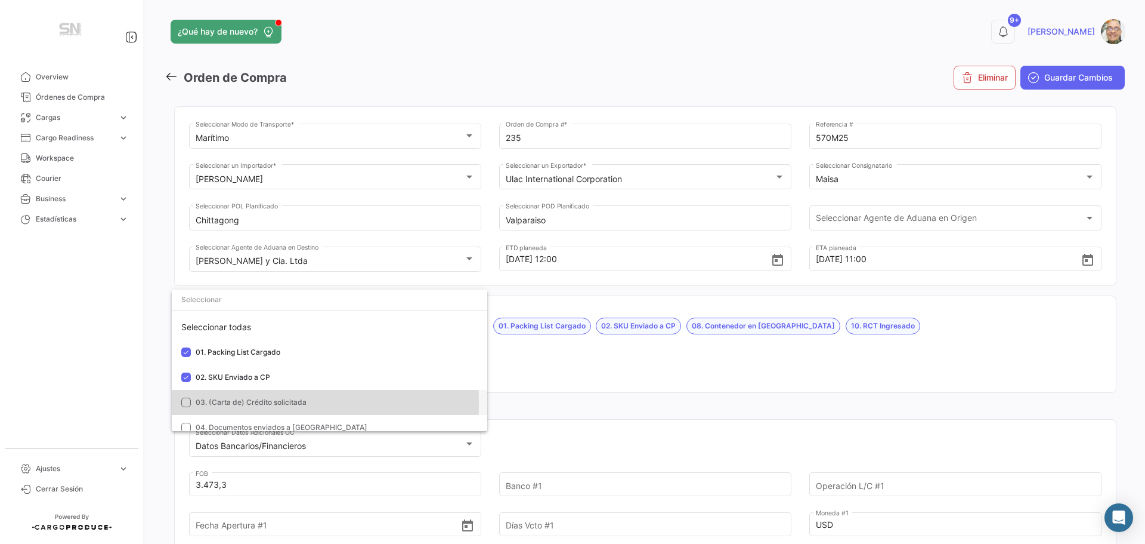
click at [186, 403] on mat-pseudo-checkbox at bounding box center [186, 402] width 10 height 10
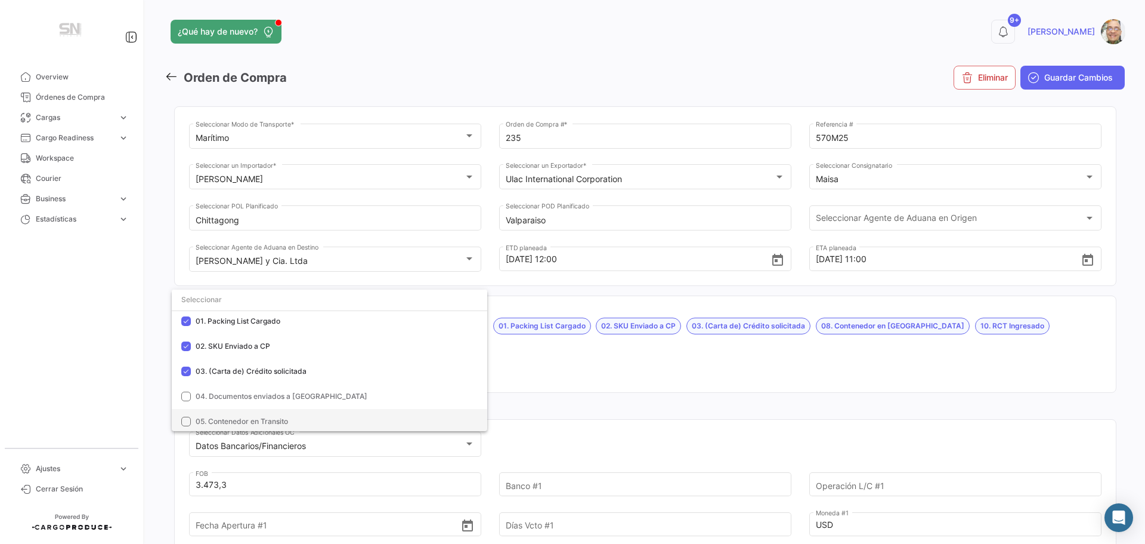
scroll to position [60, 0]
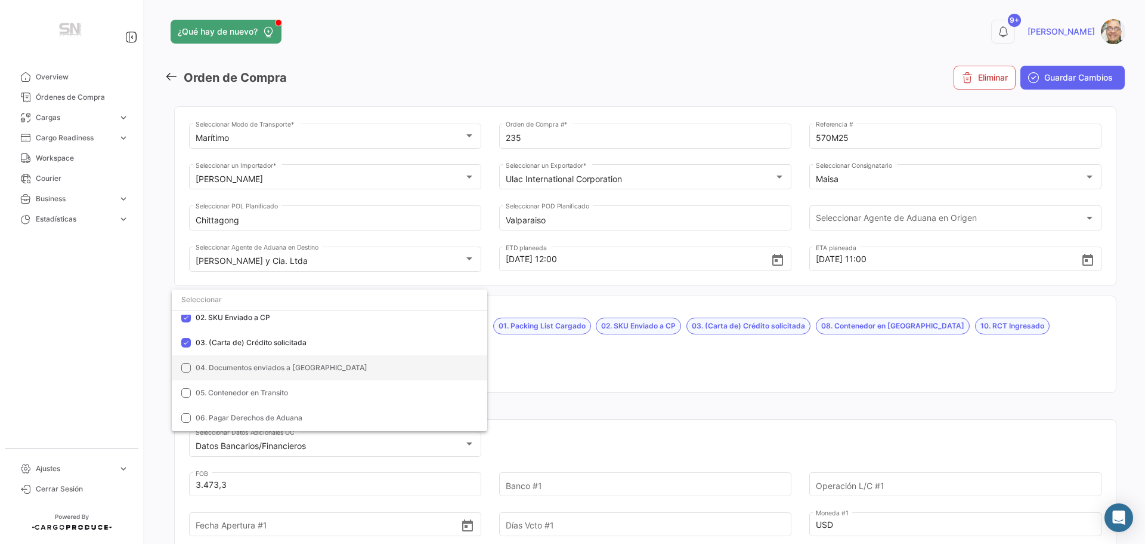
click at [186, 366] on mat-pseudo-checkbox at bounding box center [186, 368] width 10 height 10
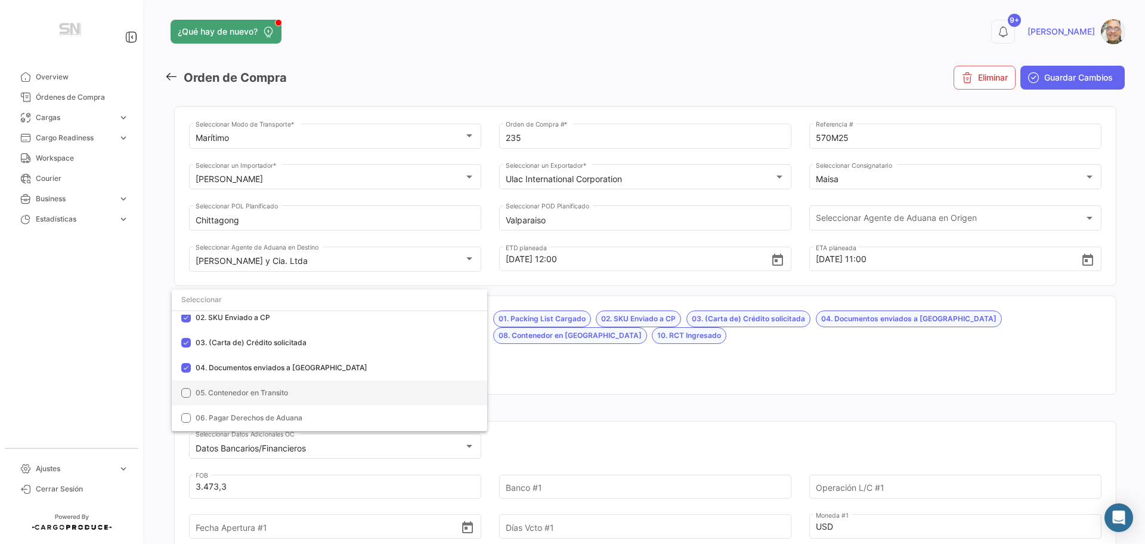
click at [184, 389] on mat-pseudo-checkbox at bounding box center [186, 393] width 10 height 10
click at [183, 415] on mat-pseudo-checkbox at bounding box center [186, 418] width 10 height 10
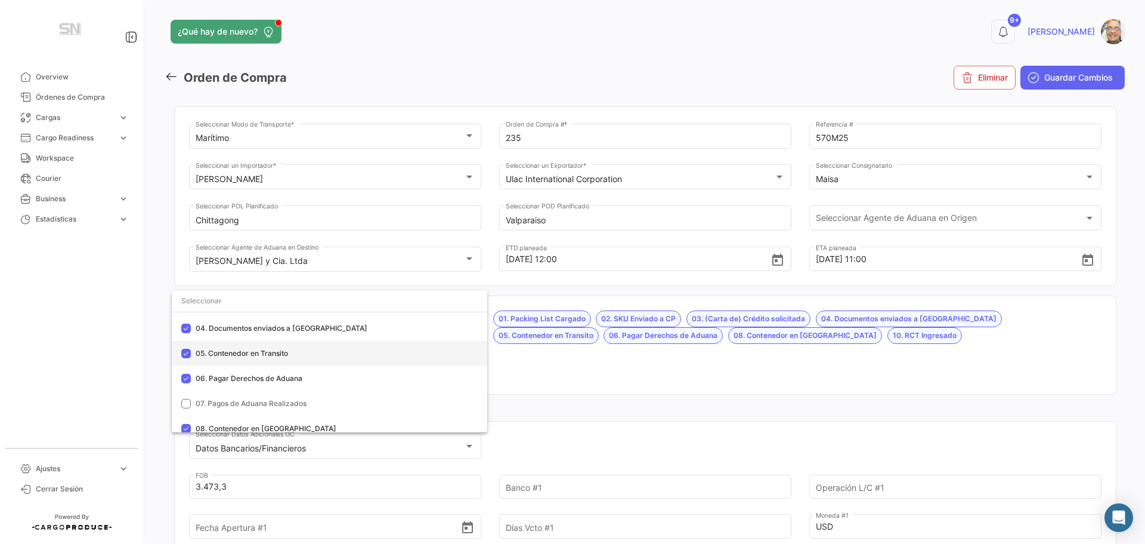
scroll to position [119, 0]
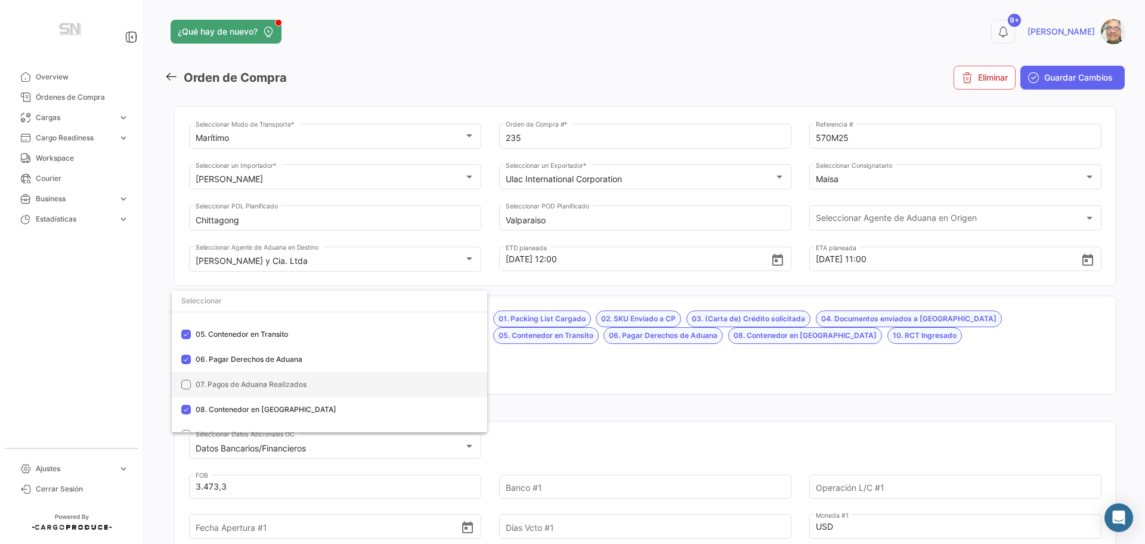
click at [181, 384] on mat-option "07. Pagos de Aduana Realizados" at bounding box center [330, 384] width 316 height 25
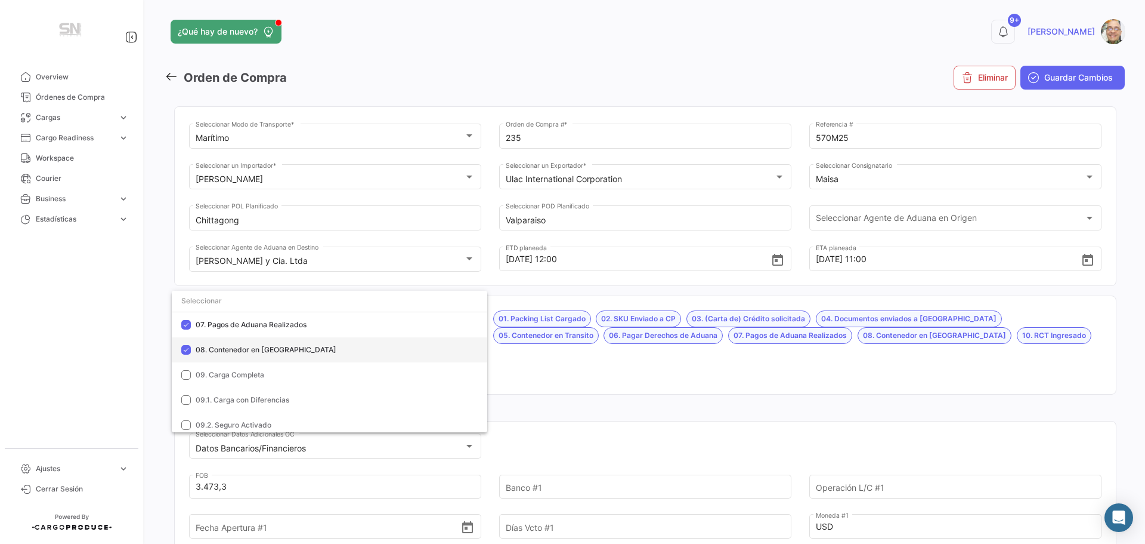
scroll to position [239, 0]
click at [516, 372] on div at bounding box center [572, 272] width 1145 height 544
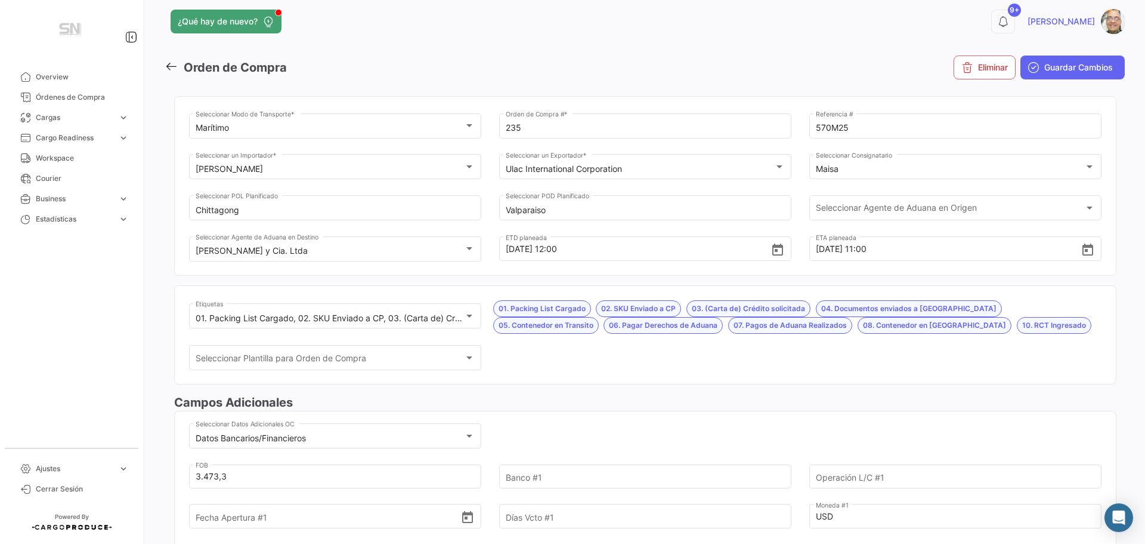
scroll to position [0, 0]
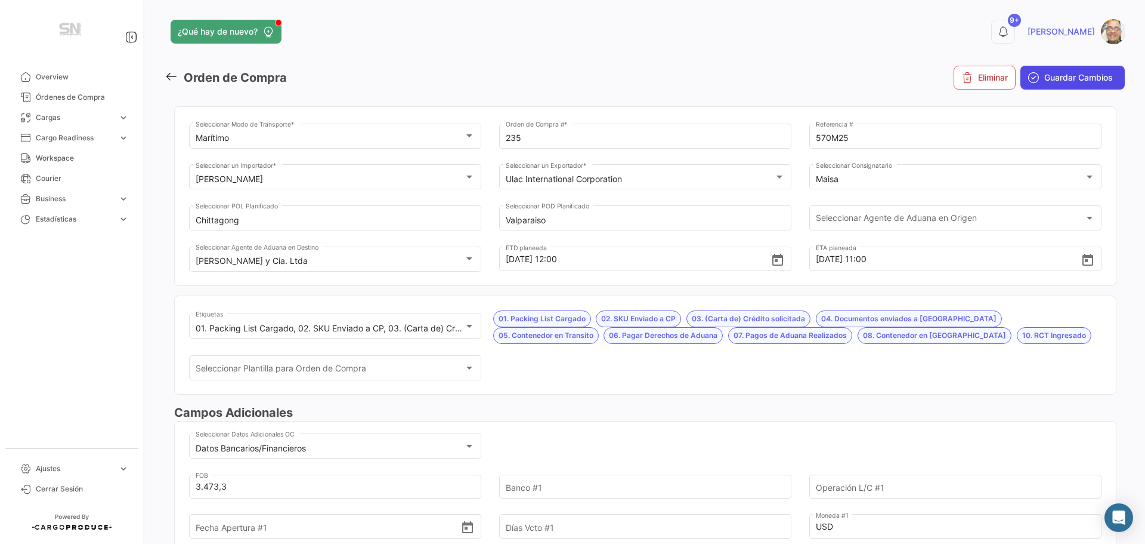
click at [1046, 88] on button "Guardar Cambios" at bounding box center [1073, 78] width 104 height 24
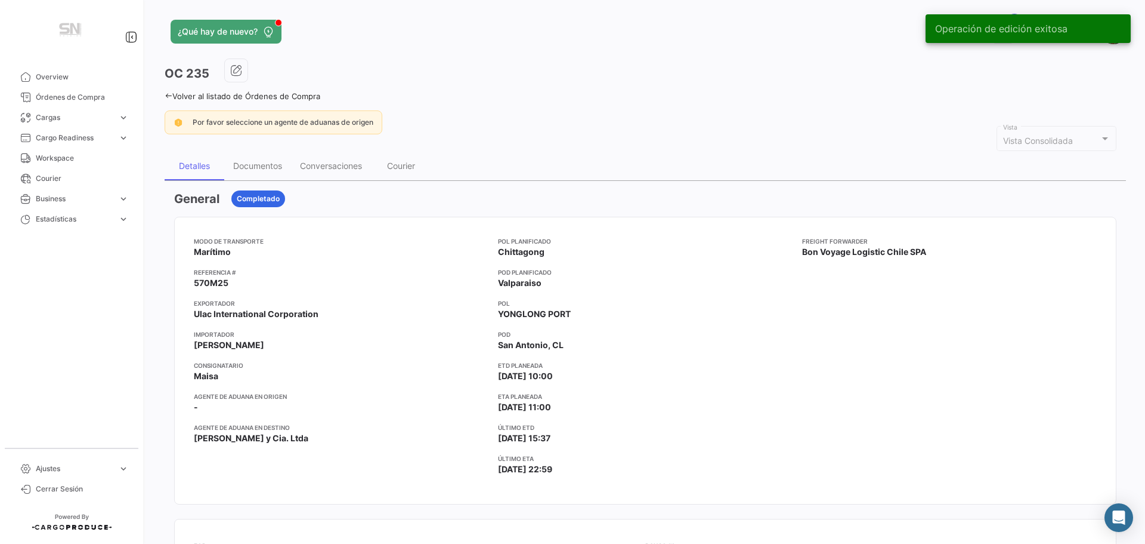
click at [170, 95] on icon at bounding box center [169, 96] width 8 height 8
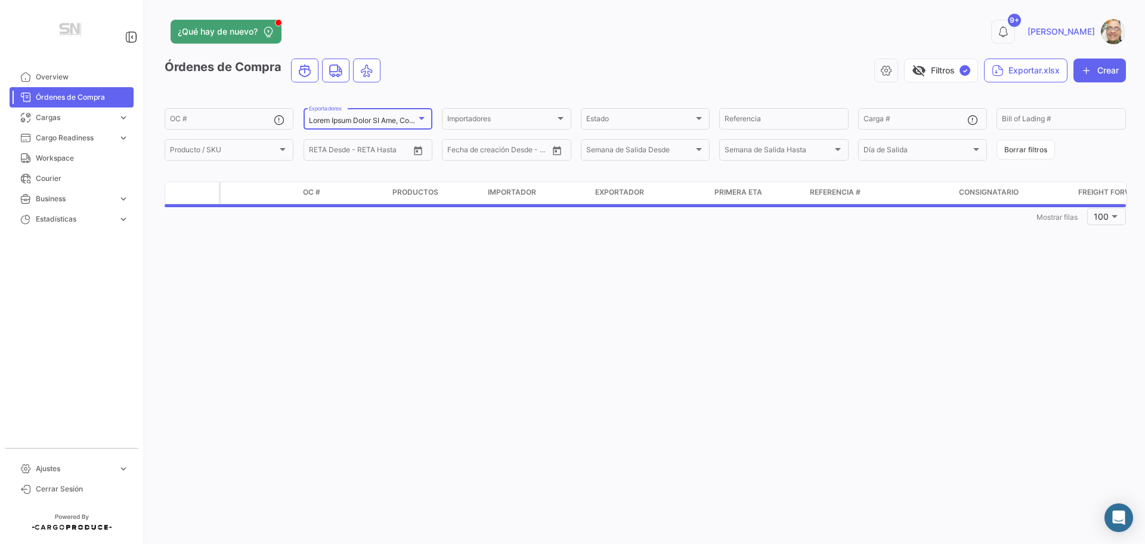
click at [423, 120] on div at bounding box center [421, 118] width 11 height 10
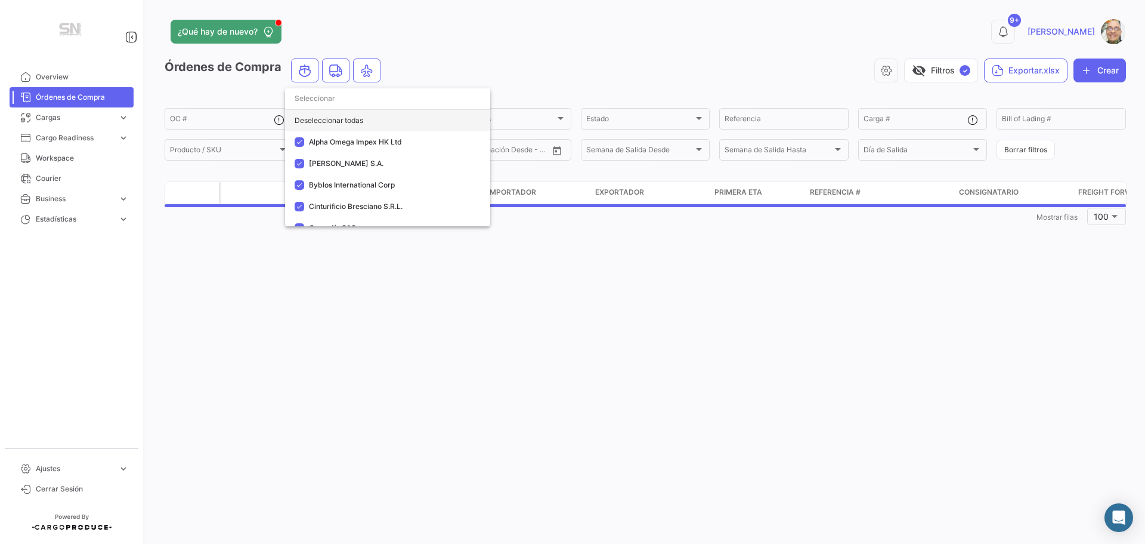
click at [359, 122] on div "Deseleccionar todas" at bounding box center [387, 120] width 205 height 21
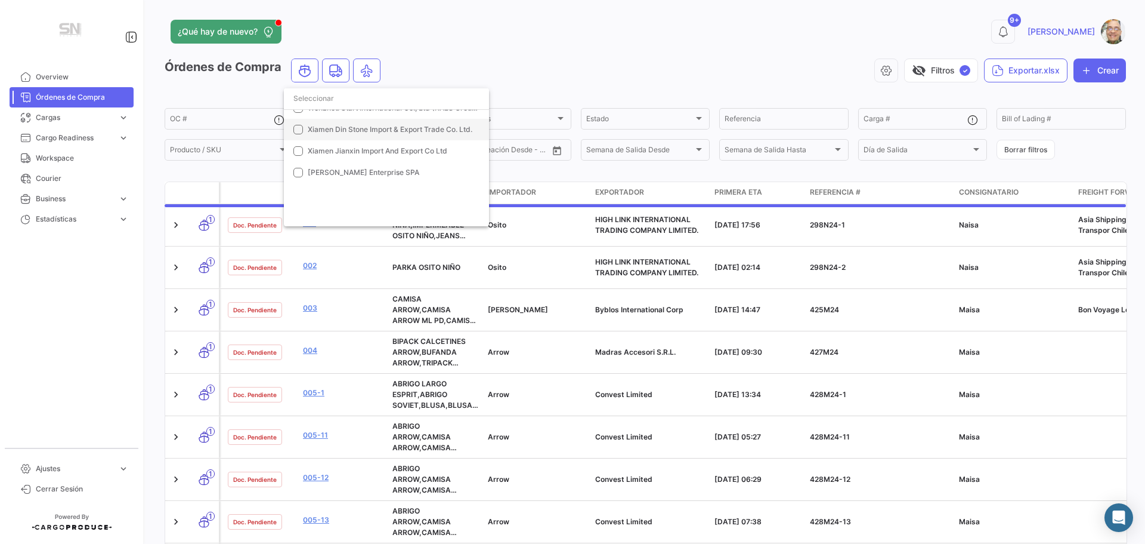
scroll to position [801, 0]
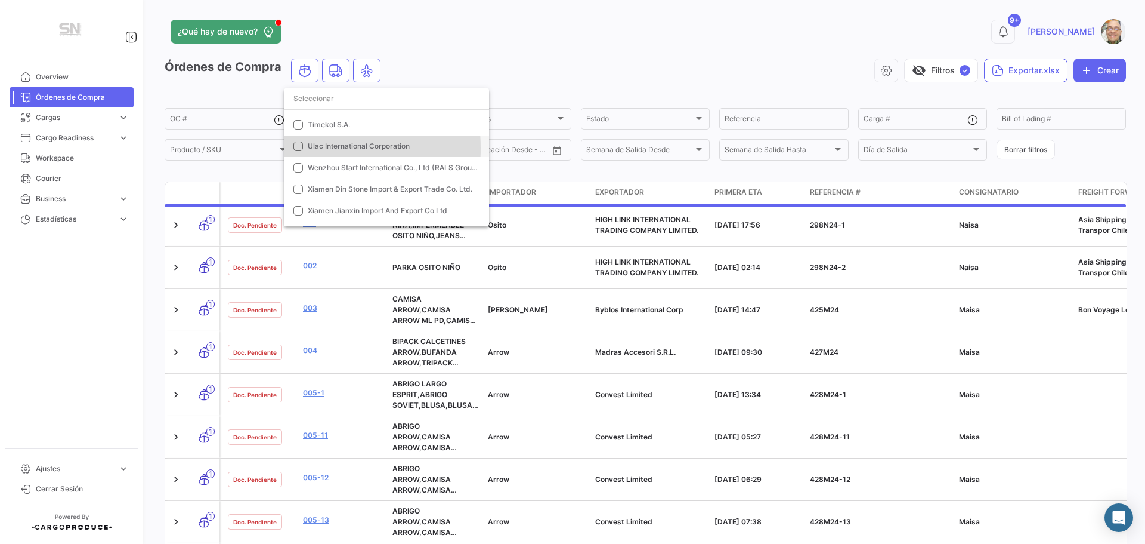
click at [298, 148] on mat-pseudo-checkbox at bounding box center [299, 146] width 10 height 10
click at [434, 59] on div at bounding box center [572, 272] width 1145 height 544
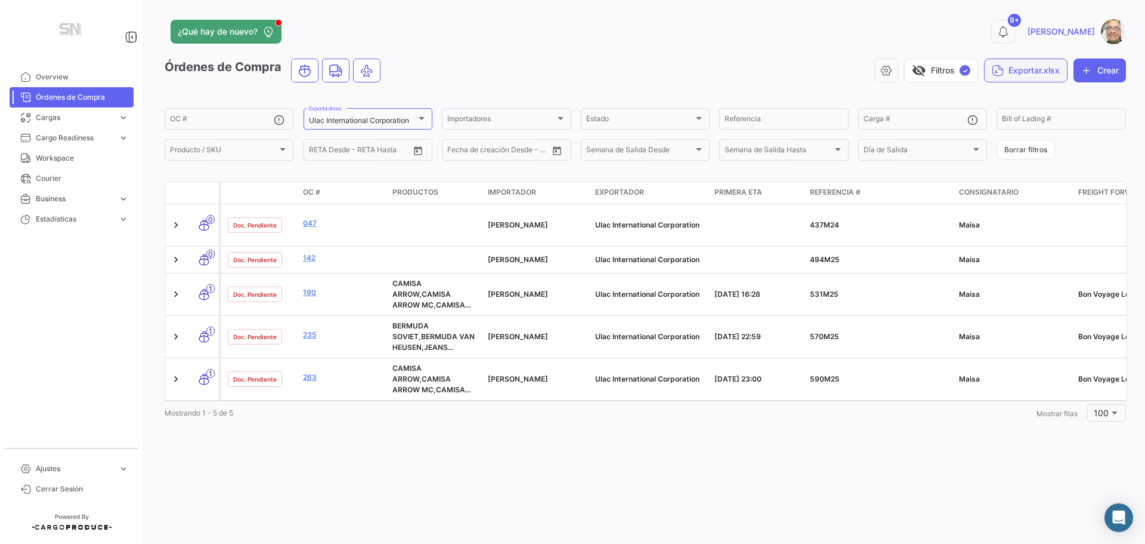
click at [999, 79] on button "Exportar.xlsx" at bounding box center [1026, 70] width 84 height 24
click at [941, 104] on span "Exportar OC's" at bounding box center [934, 100] width 55 height 10
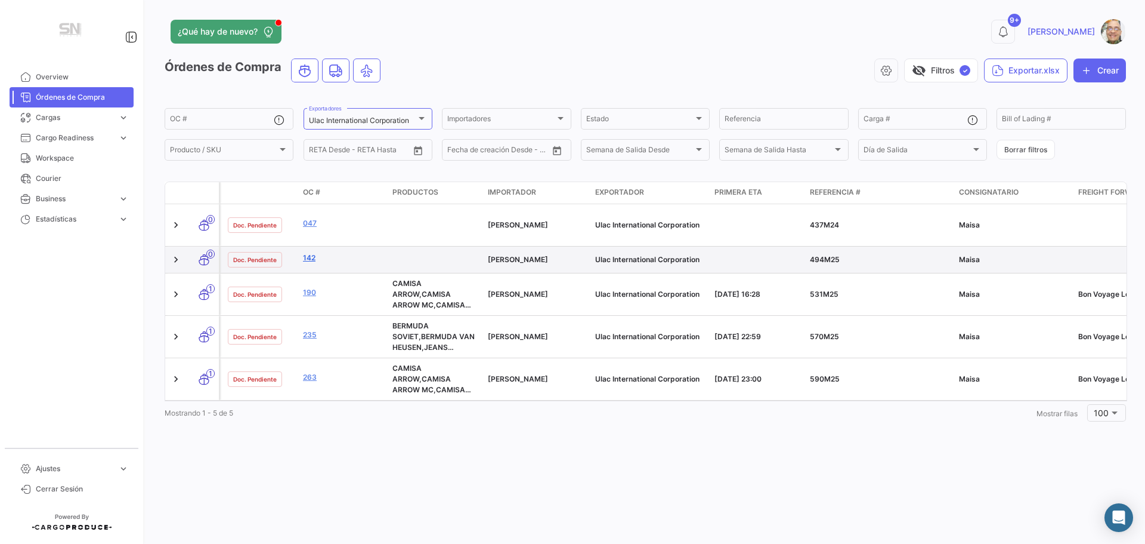
click at [310, 257] on link "142" at bounding box center [343, 257] width 80 height 11
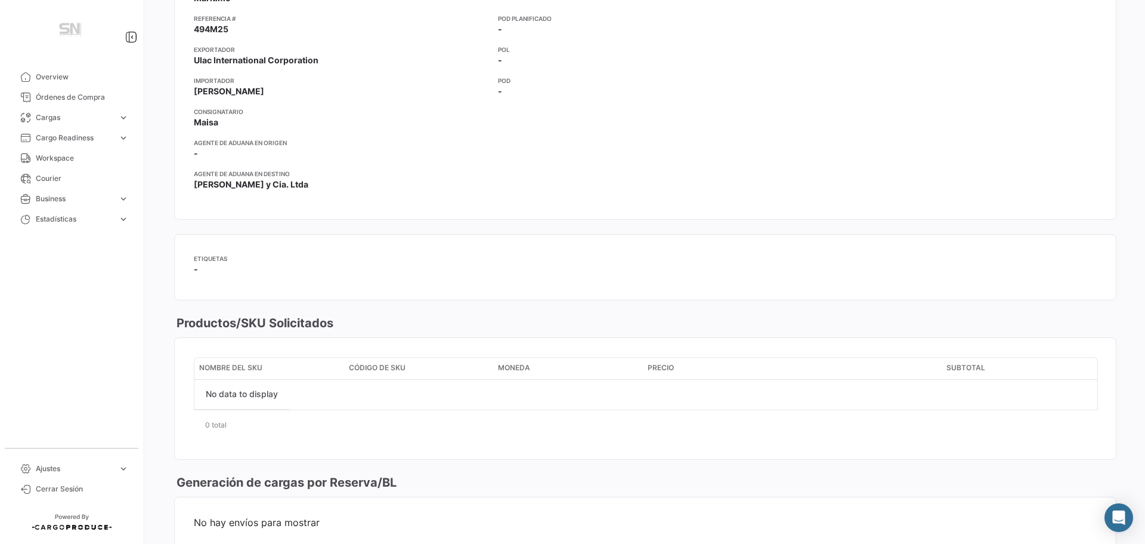
scroll to position [59, 0]
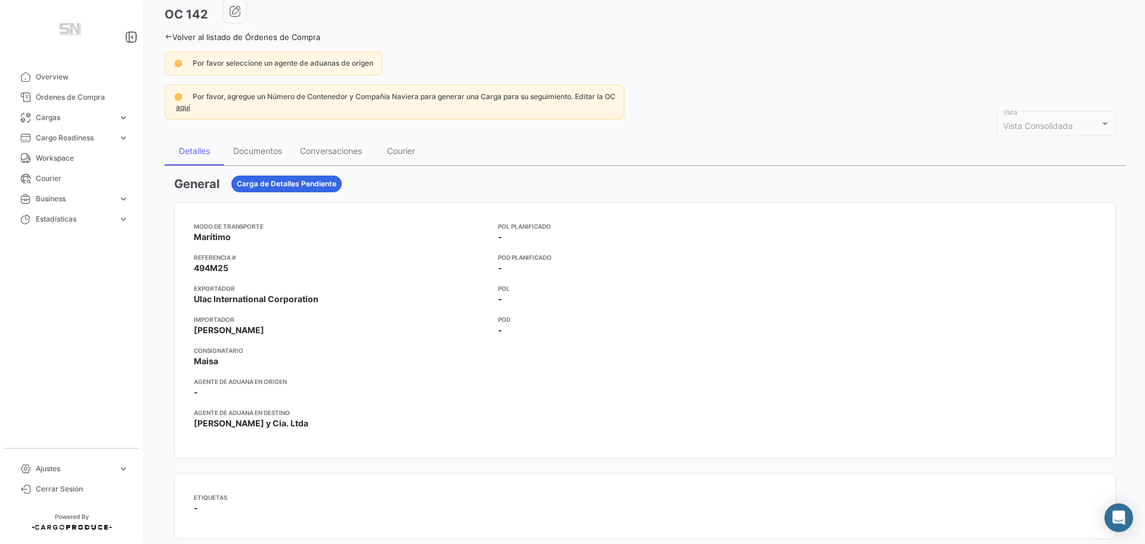
click at [165, 33] on icon at bounding box center [169, 37] width 8 height 8
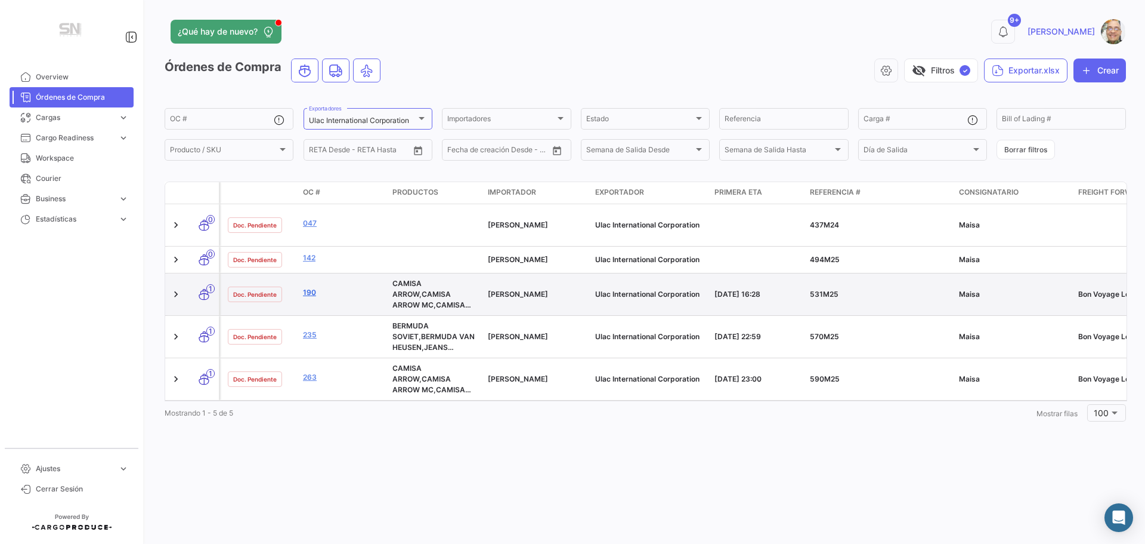
click at [304, 297] on link "190" at bounding box center [343, 292] width 80 height 11
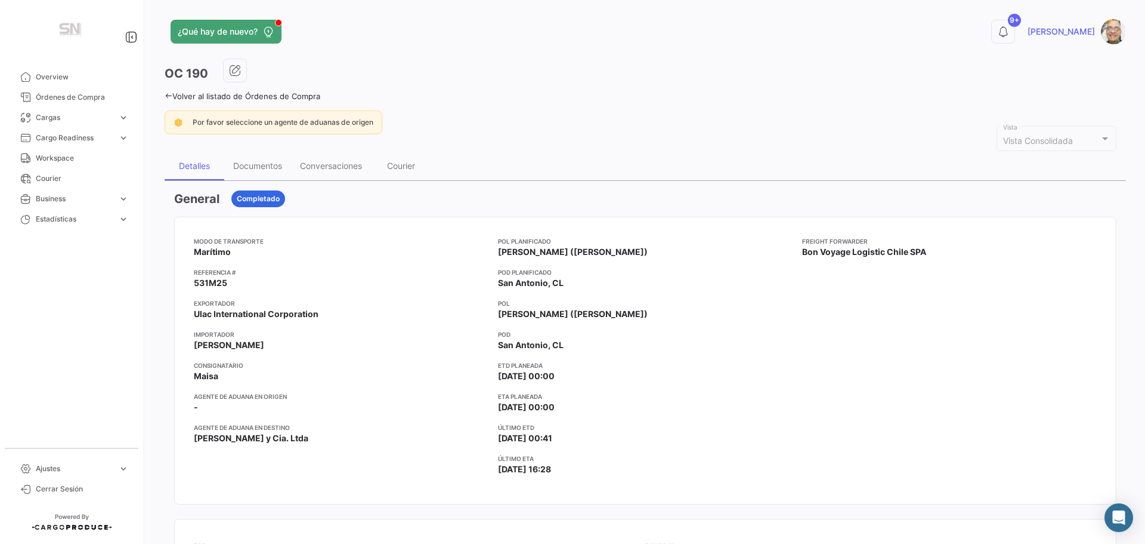
click at [168, 97] on icon at bounding box center [169, 96] width 8 height 8
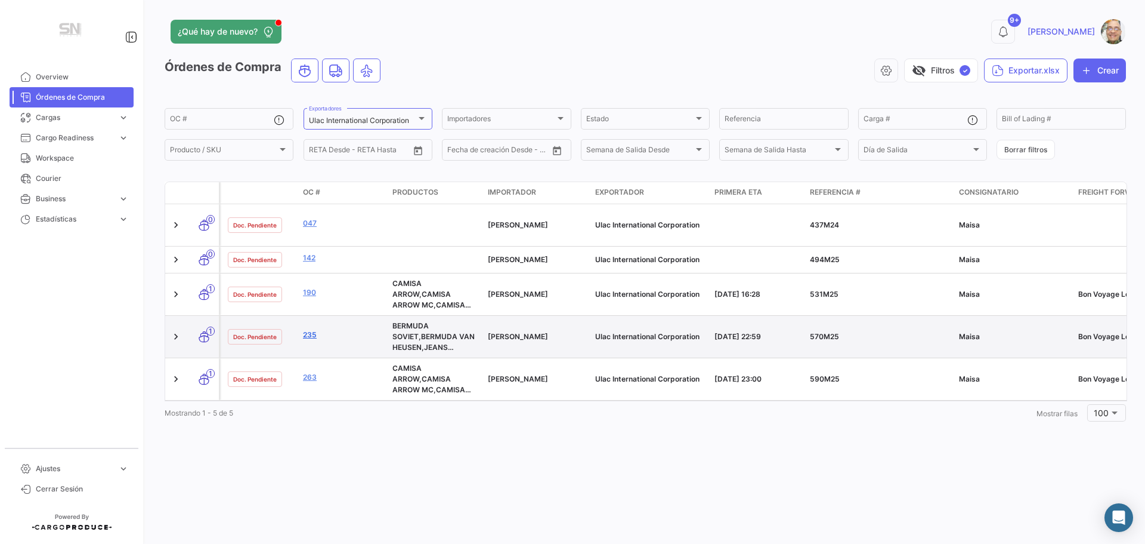
click at [307, 340] on link "235" at bounding box center [343, 334] width 80 height 11
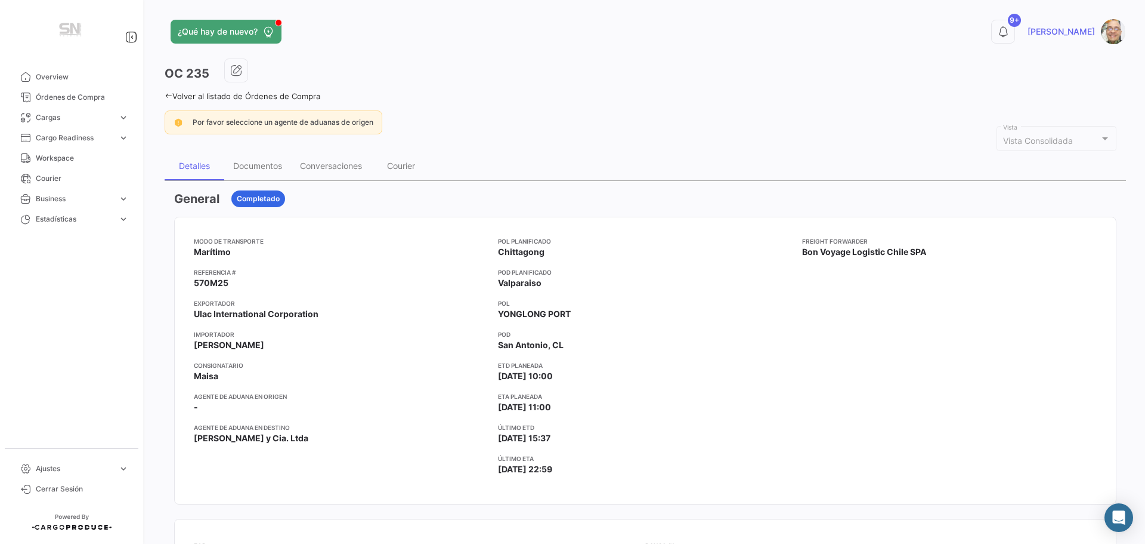
click at [165, 95] on icon at bounding box center [169, 96] width 8 height 8
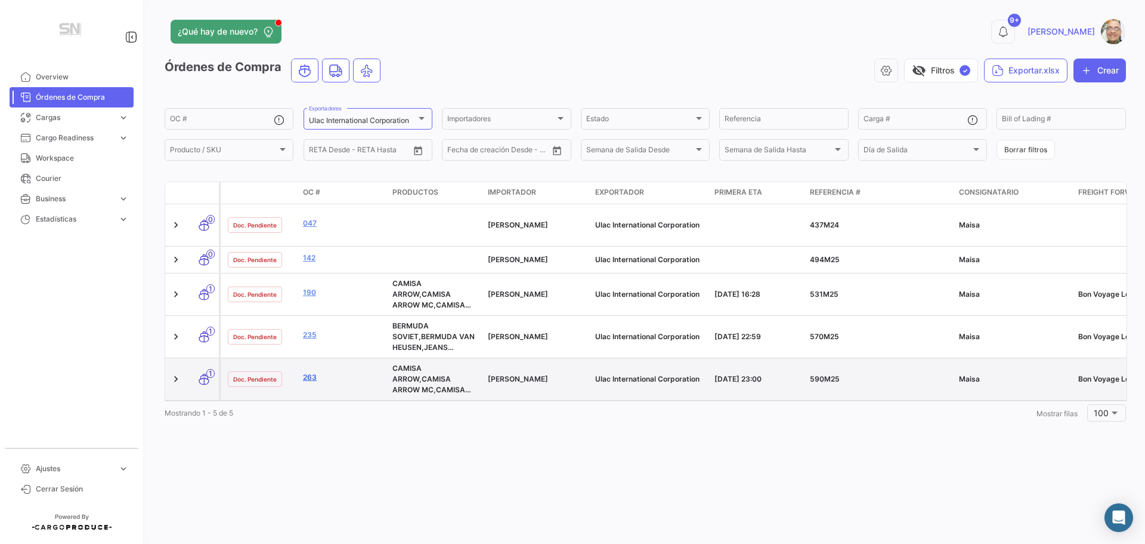
click at [308, 379] on link "263" at bounding box center [343, 377] width 80 height 11
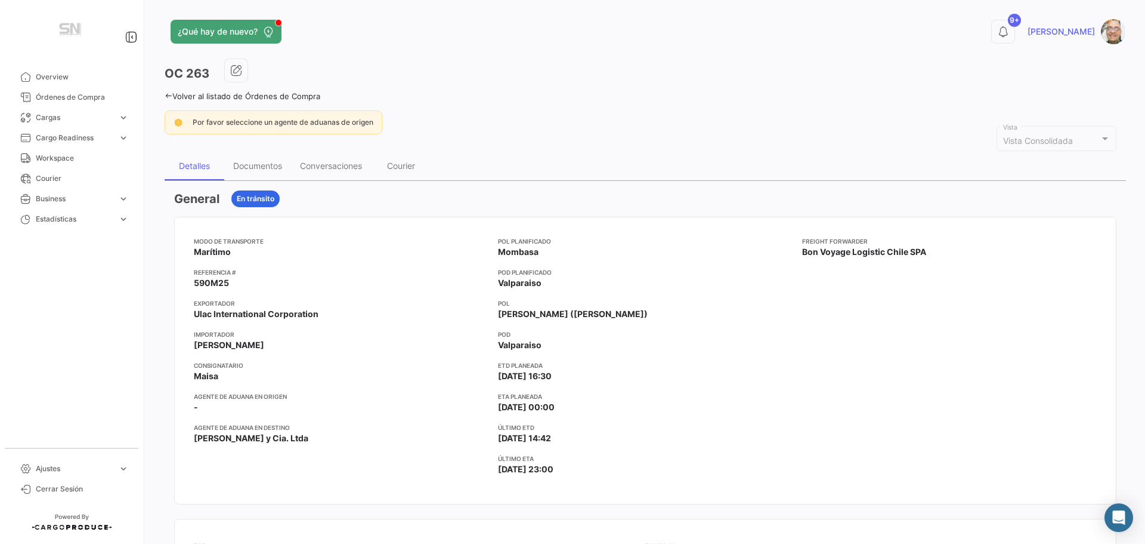
click at [166, 95] on icon at bounding box center [169, 96] width 8 height 8
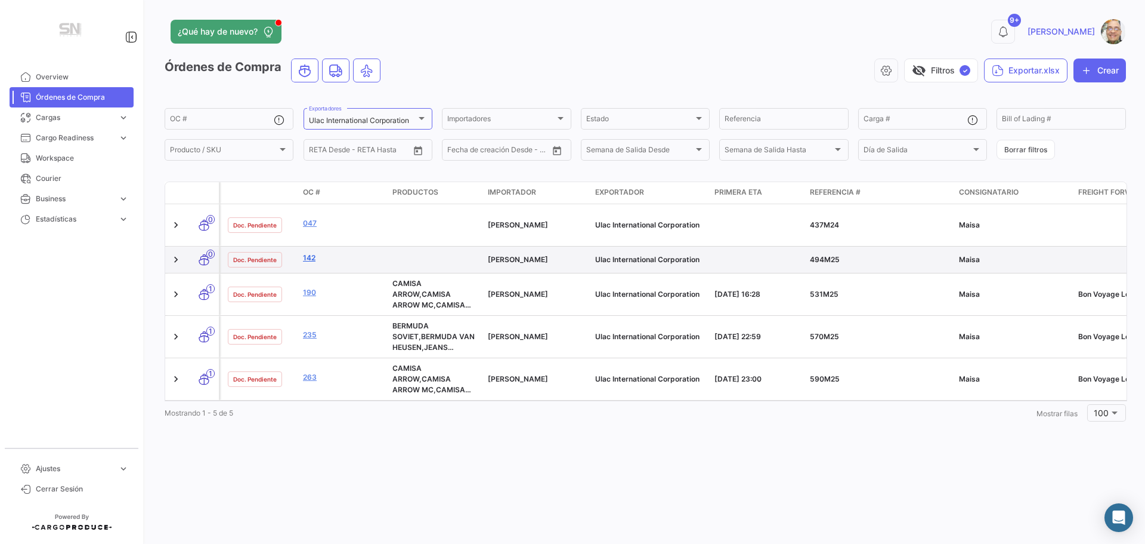
click at [308, 260] on link "142" at bounding box center [343, 257] width 80 height 11
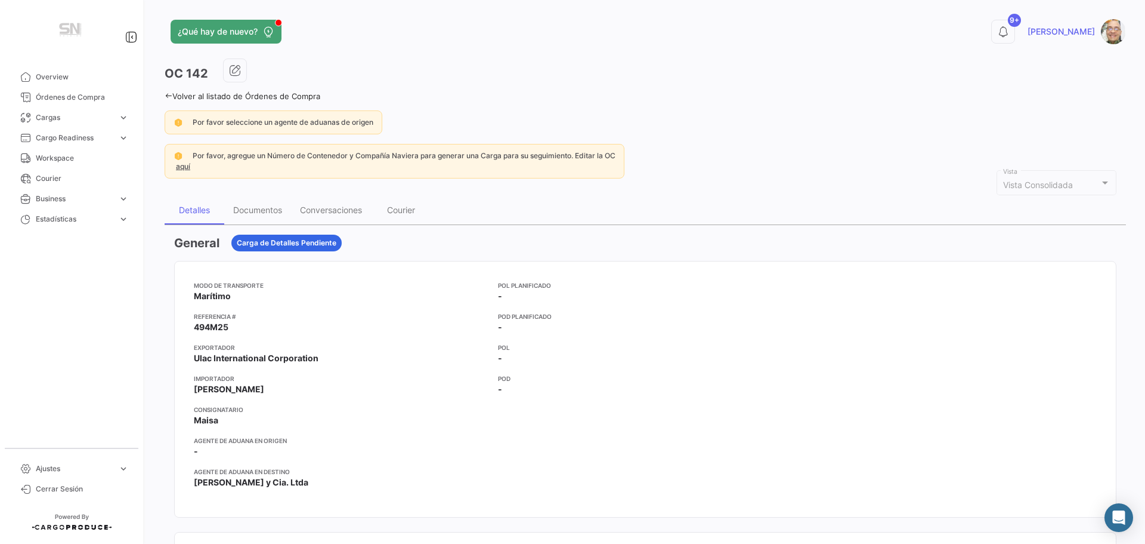
click at [171, 96] on icon at bounding box center [169, 96] width 8 height 8
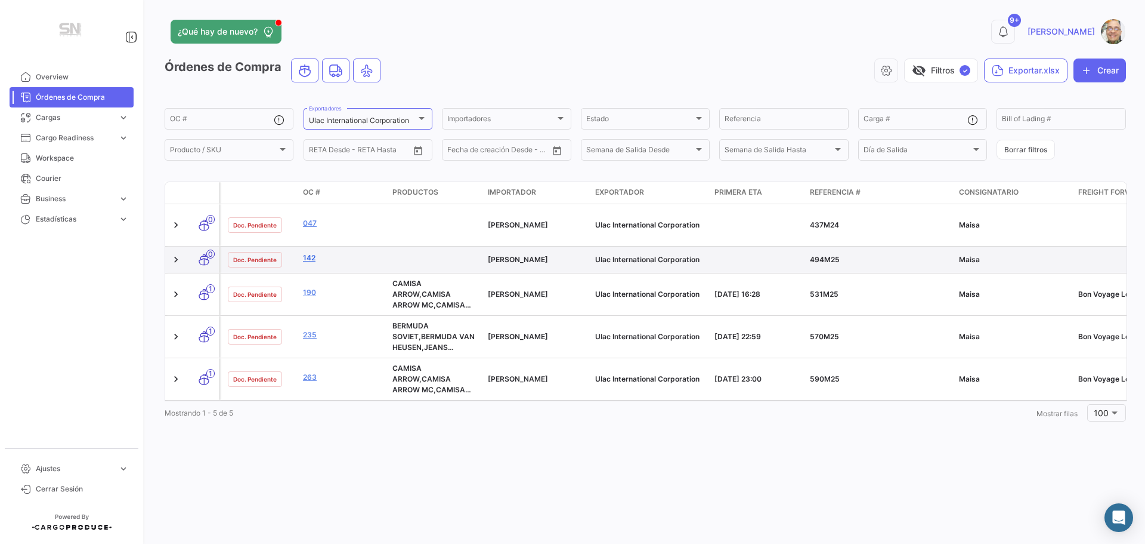
click at [308, 253] on link "142" at bounding box center [343, 257] width 80 height 11
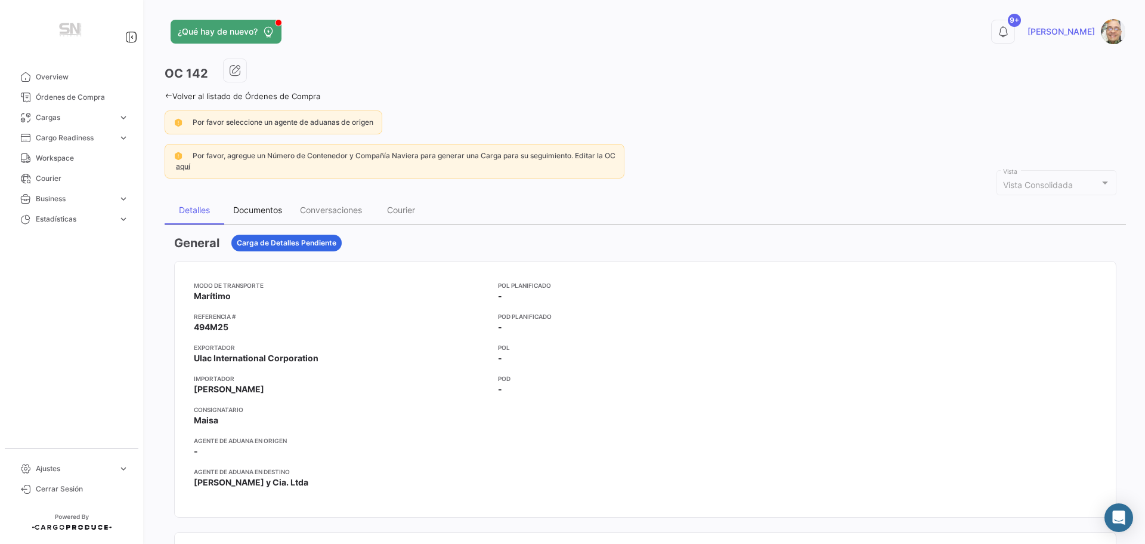
click at [248, 206] on div "Documentos" at bounding box center [257, 210] width 49 height 10
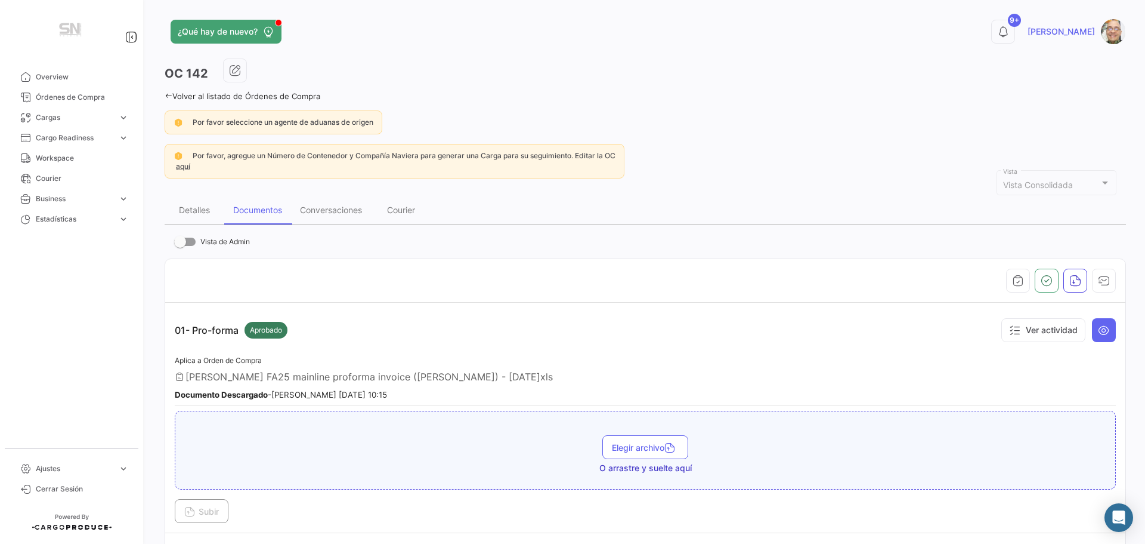
click at [168, 95] on icon at bounding box center [169, 96] width 8 height 8
